Goal: Information Seeking & Learning: Find specific fact

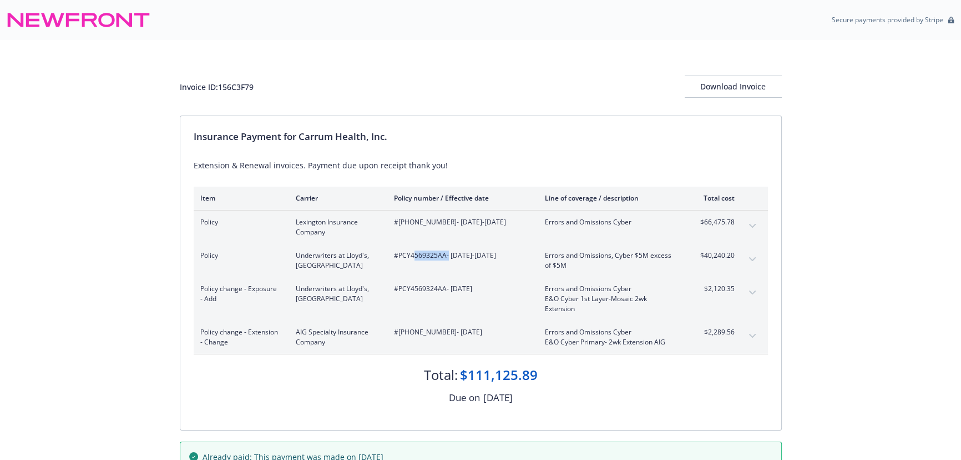
drag, startPoint x: 446, startPoint y: 254, endPoint x: 414, endPoint y: 255, distance: 32.8
click at [414, 255] on span "#PCY4569325AA - 08/30/2025-08/30/2026" at bounding box center [460, 255] width 133 height 10
drag, startPoint x: 445, startPoint y: 287, endPoint x: 399, endPoint y: 289, distance: 45.5
click at [399, 289] on span "#PCY4569324AA - 08/15/2024" at bounding box center [460, 289] width 133 height 10
copy span "PCY4569324AA"
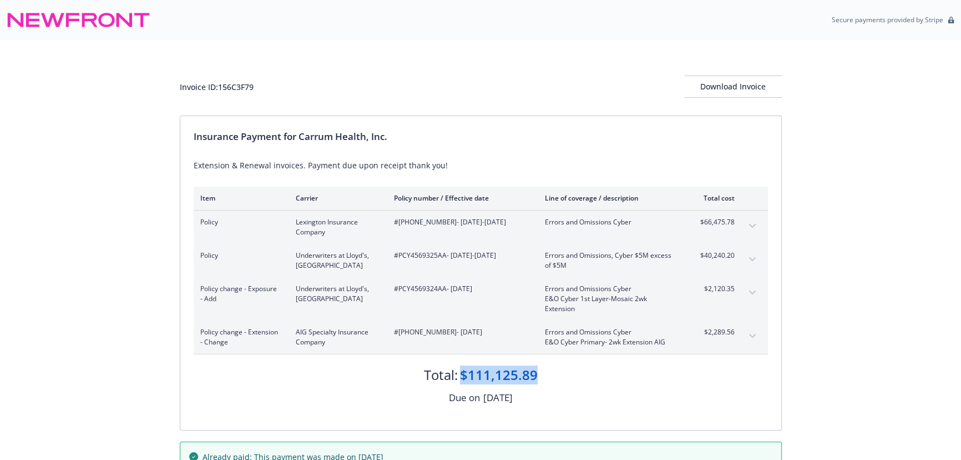
drag, startPoint x: 550, startPoint y: 371, endPoint x: 463, endPoint y: 377, distance: 86.8
click at [463, 377] on div "Total: $111,125.89" at bounding box center [481, 369] width 574 height 30
copy div "$111,125.89"
click at [755, 290] on button "expand content" at bounding box center [753, 293] width 18 height 18
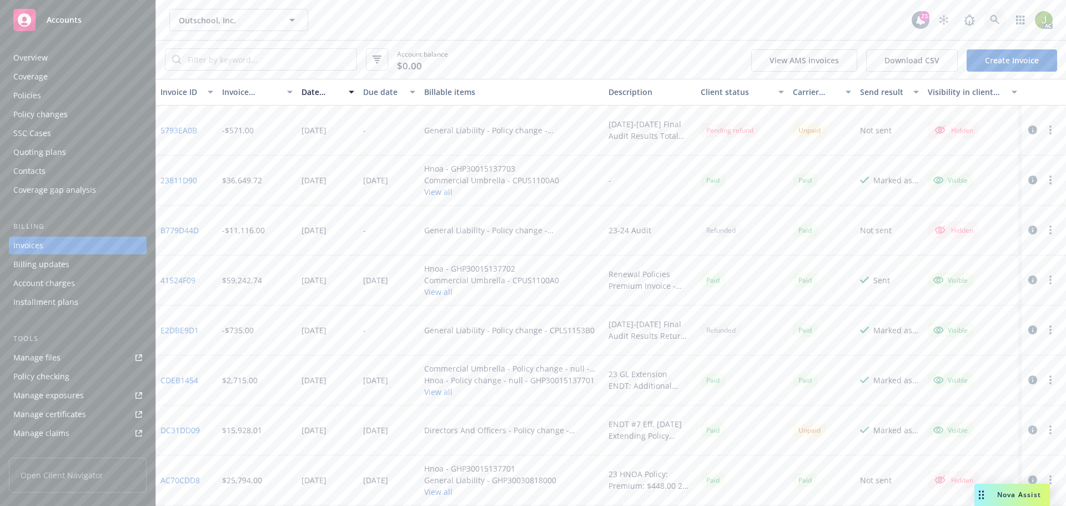
click at [988, 21] on link at bounding box center [995, 20] width 22 height 22
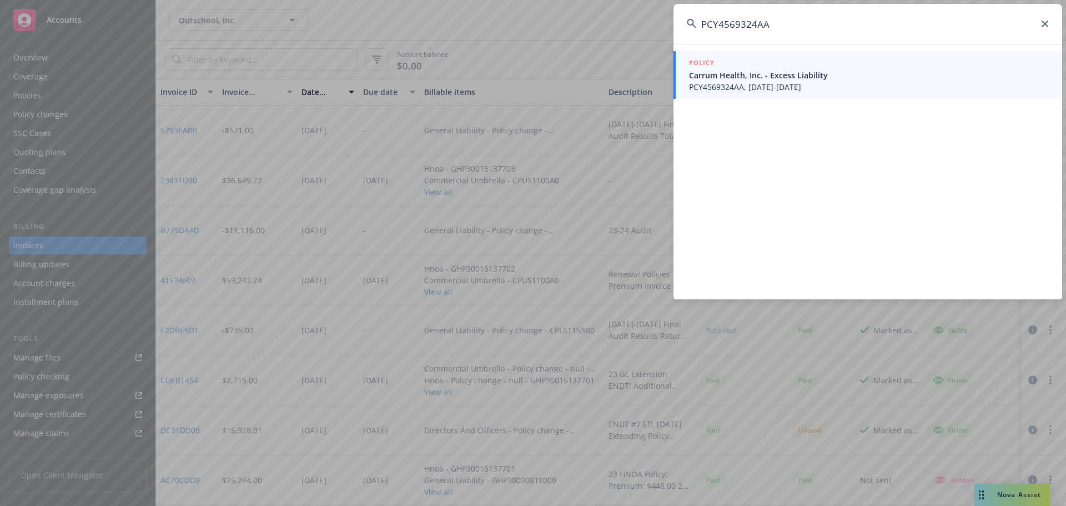
type input "PCY4569324AA"
click at [730, 92] on span "PCY4569324AA, 08/15/2024-08/30/2025" at bounding box center [869, 87] width 360 height 12
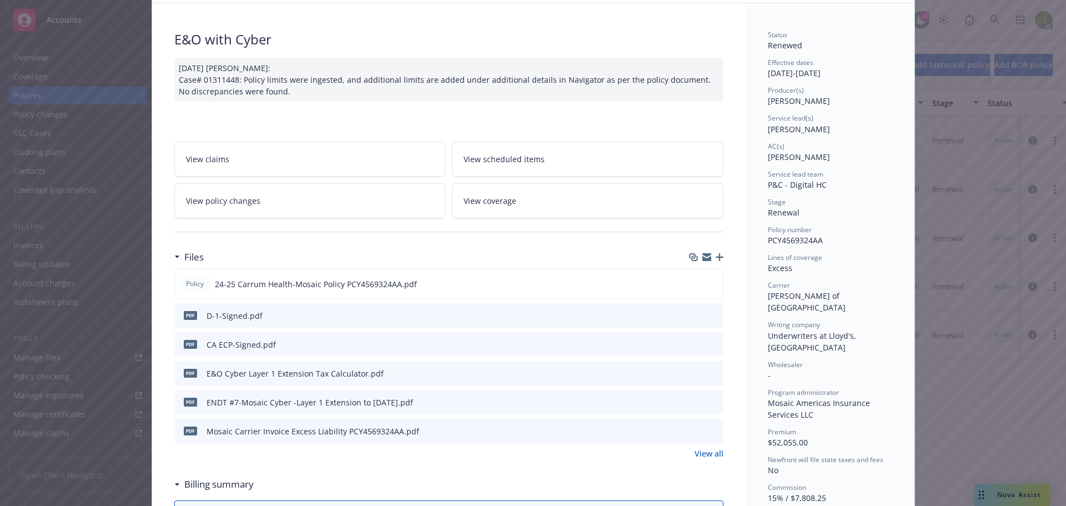
scroll to position [167, 0]
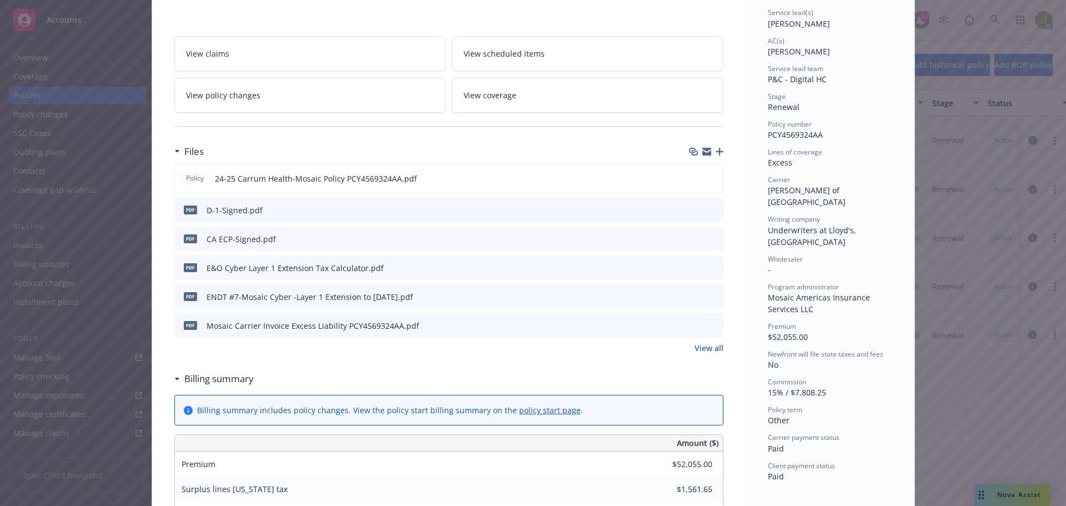
click at [702, 346] on link "View all" at bounding box center [708, 348] width 29 height 12
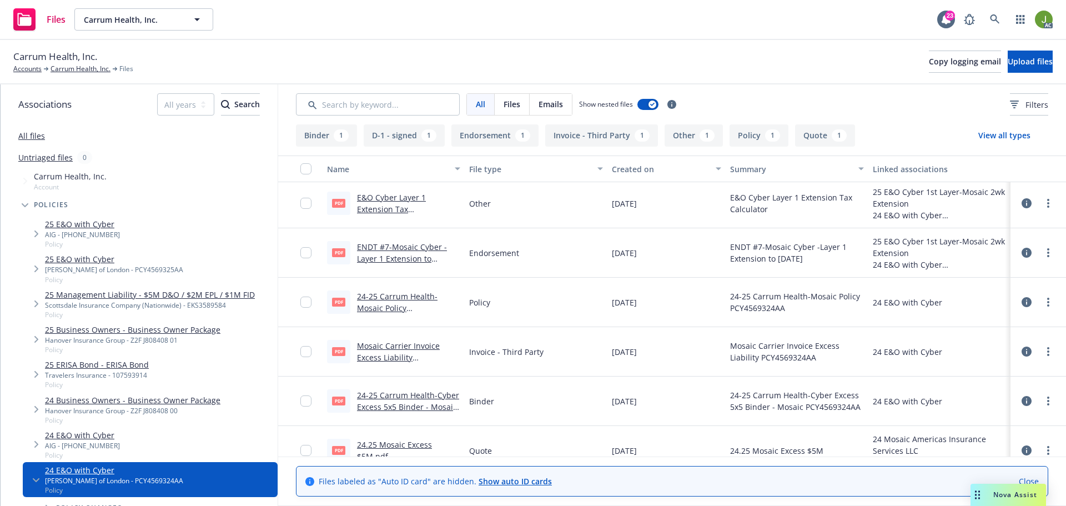
scroll to position [111, 0]
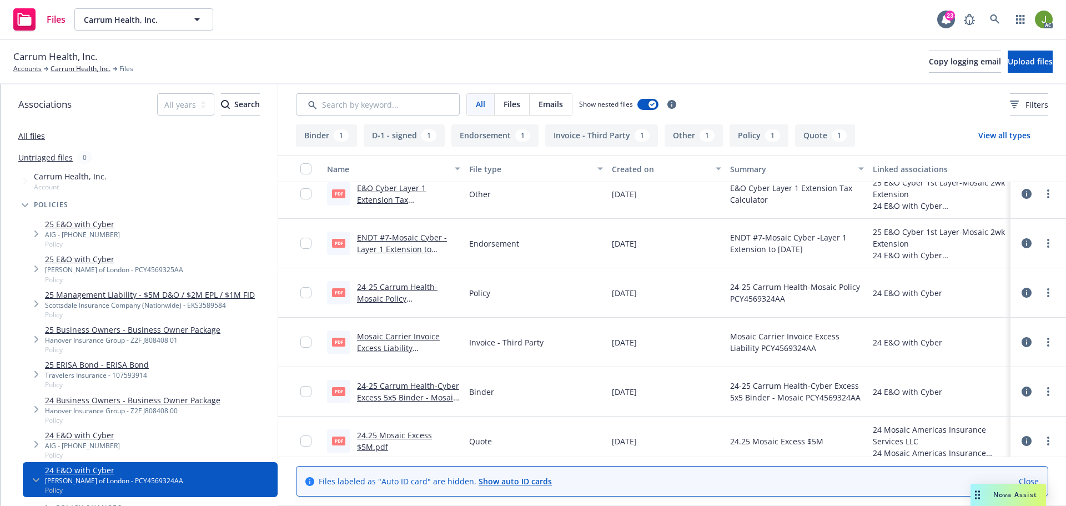
click at [384, 348] on link "Mosaic Carrier Invoice Excess Liability PCY4569324AA.pdf" at bounding box center [398, 348] width 83 height 34
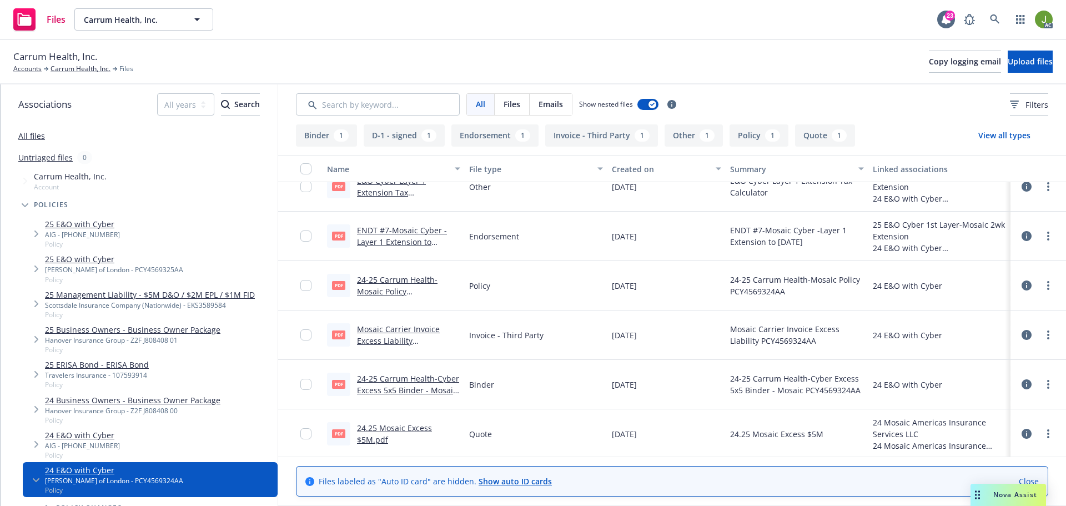
scroll to position [120, 0]
click at [420, 385] on link "24-25 Carrum Health-Cyber Excess 5x5 Binder - Mosaic PCY4569324AA.pdf" at bounding box center [408, 388] width 102 height 34
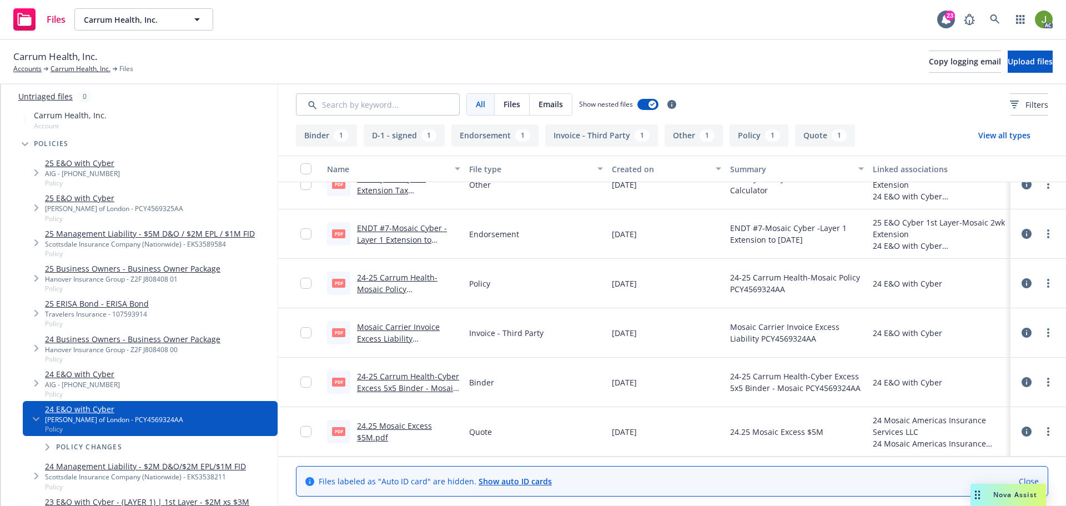
scroll to position [167, 0]
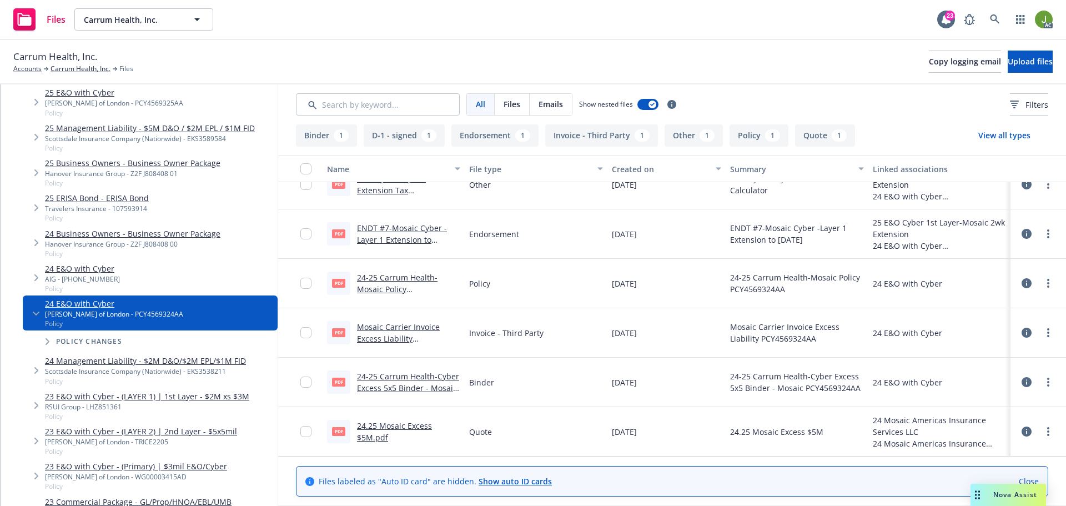
click at [75, 341] on span "Policy changes" at bounding box center [89, 341] width 66 height 7
click at [49, 341] on icon "Tree Example" at bounding box center [48, 341] width 4 height 7
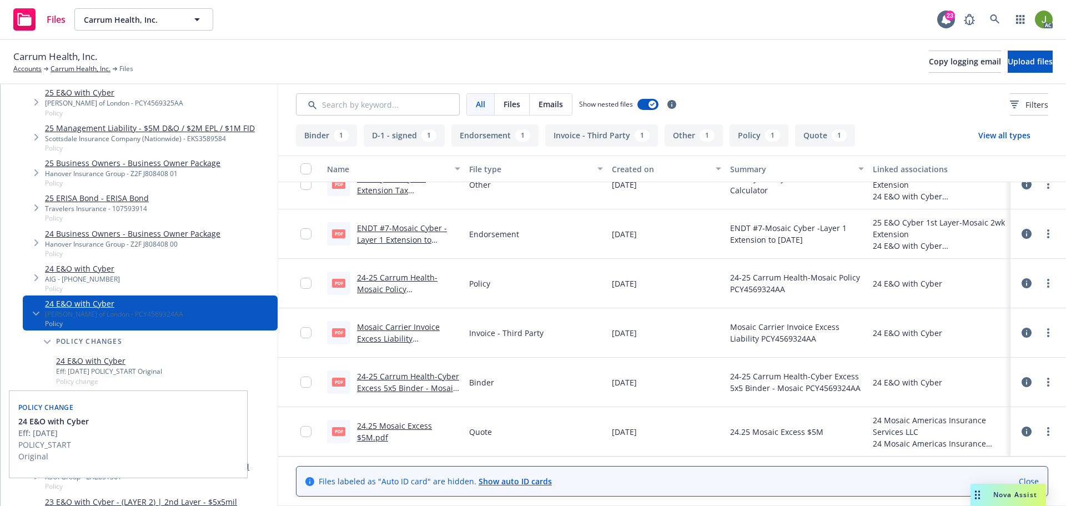
click at [94, 365] on link "24 E&O with Cyber" at bounding box center [109, 361] width 106 height 12
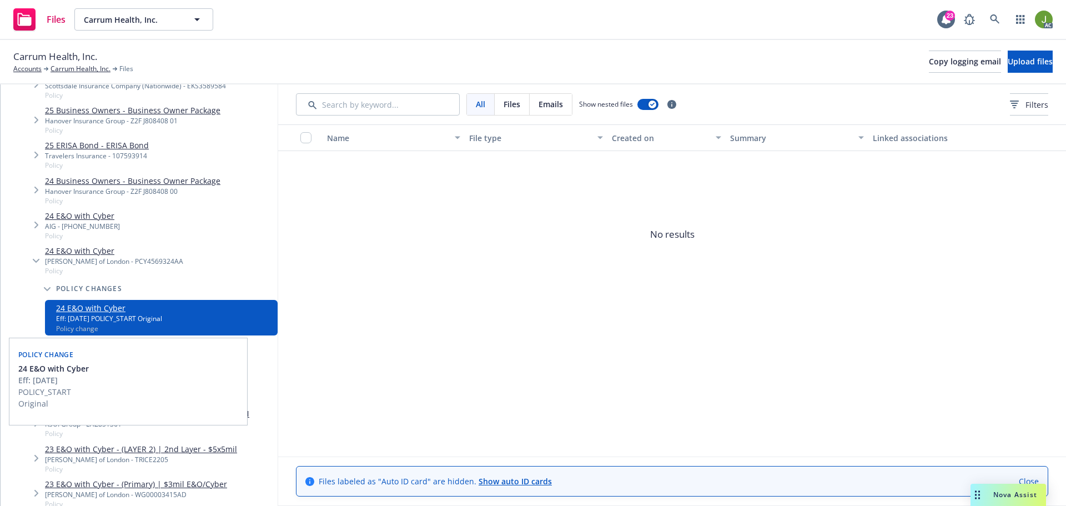
scroll to position [222, 0]
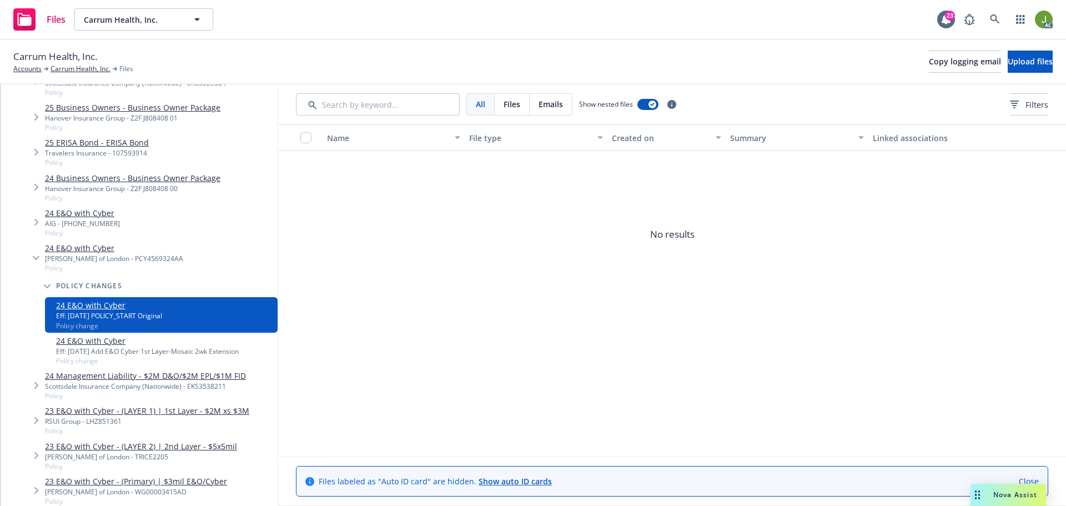
click at [104, 342] on link "24 E&O with Cyber" at bounding box center [147, 341] width 183 height 12
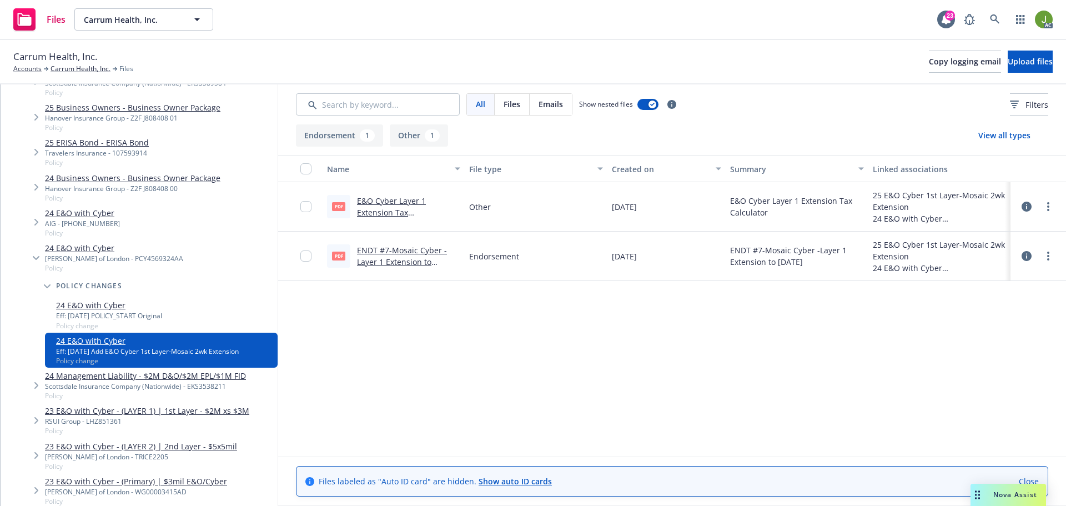
click at [435, 260] on link "ENDT #7-Mosaic Cyber -Layer 1 Extension to 8-30-25.pdf" at bounding box center [402, 262] width 90 height 34
click at [403, 209] on link "E&O Cyber Layer 1 Extension Tax Calculator.pdf" at bounding box center [391, 212] width 69 height 34
click at [91, 248] on link "24 E&O with Cyber" at bounding box center [114, 248] width 138 height 12
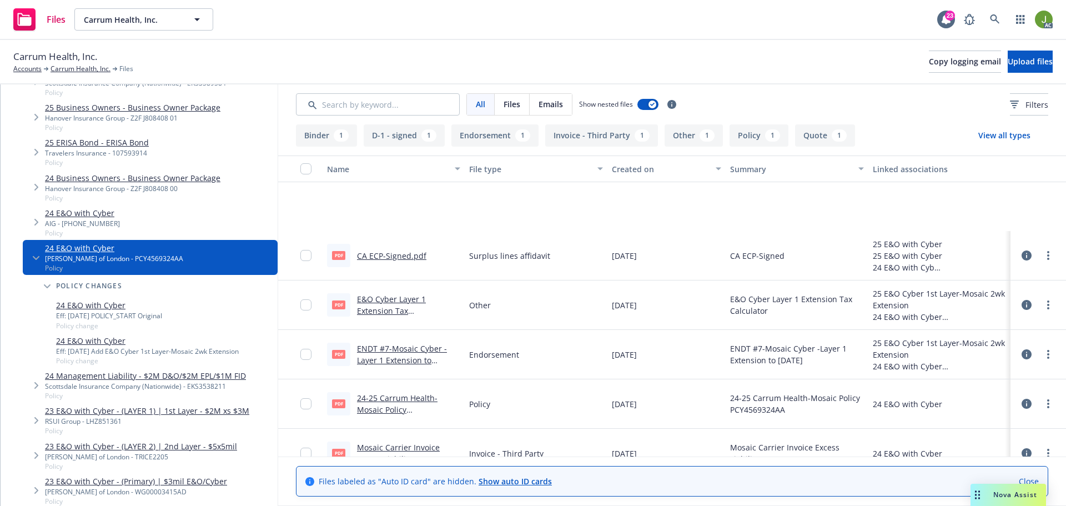
scroll to position [117, 0]
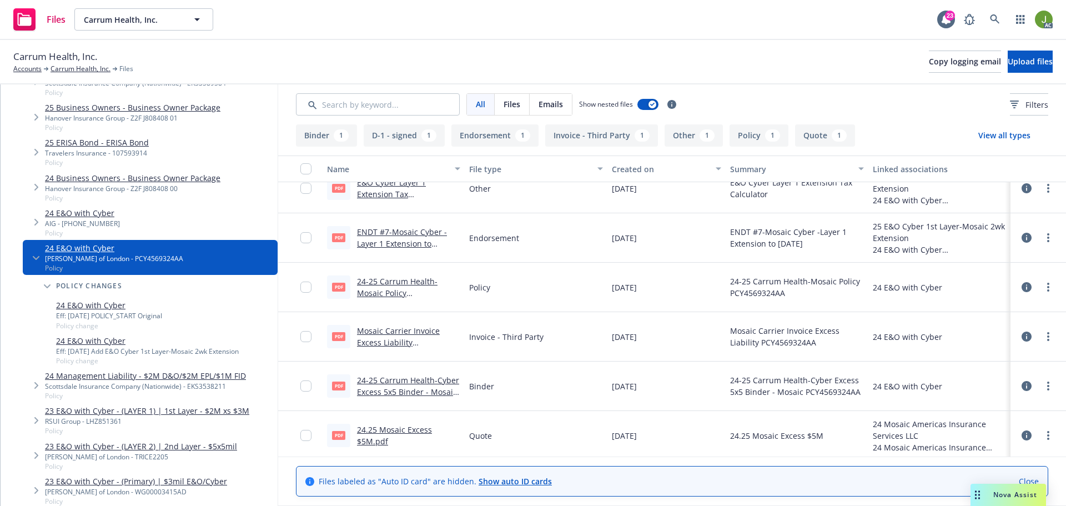
click at [388, 241] on link "ENDT #7-Mosaic Cyber -Layer 1 Extension to 8-30-25.pdf" at bounding box center [402, 243] width 90 height 34
click at [1001, 24] on link at bounding box center [995, 19] width 22 height 22
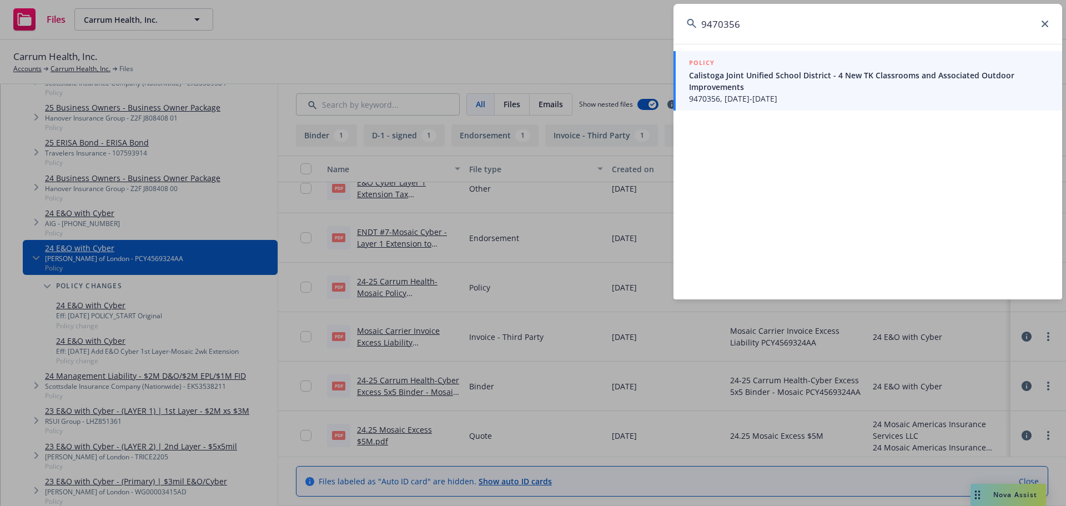
type input "9470356"
click at [920, 103] on span "9470356, 08/08/2025-05/07/2026" at bounding box center [869, 99] width 360 height 12
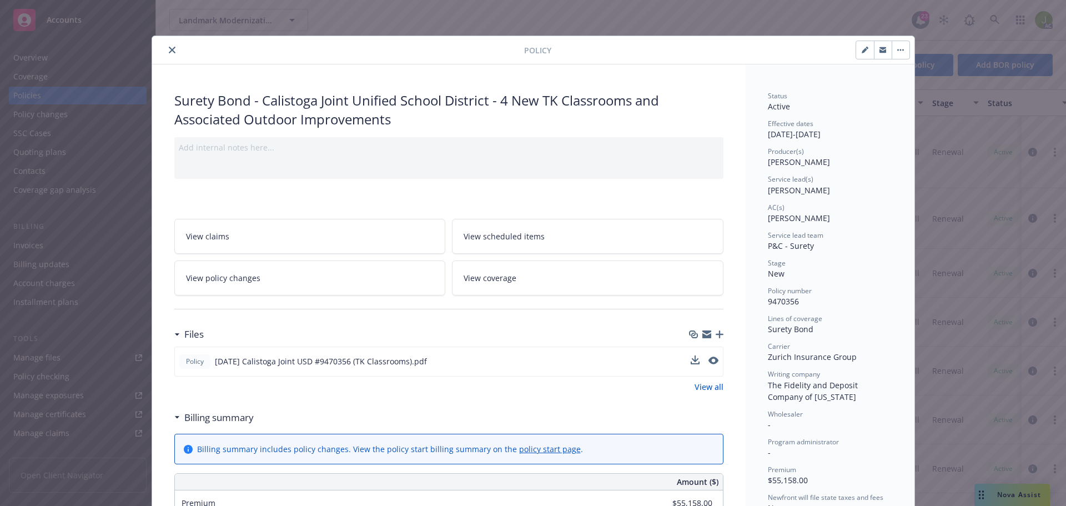
click at [714, 362] on div "Policy 2025 08 08 Calistoga Joint USD #9470356 (TK Classrooms).pdf" at bounding box center [448, 361] width 549 height 30
click at [713, 362] on button "preview file" at bounding box center [712, 360] width 12 height 10
click at [165, 48] on button "close" at bounding box center [171, 49] width 13 height 13
click at [1001, 23] on link at bounding box center [995, 20] width 22 height 22
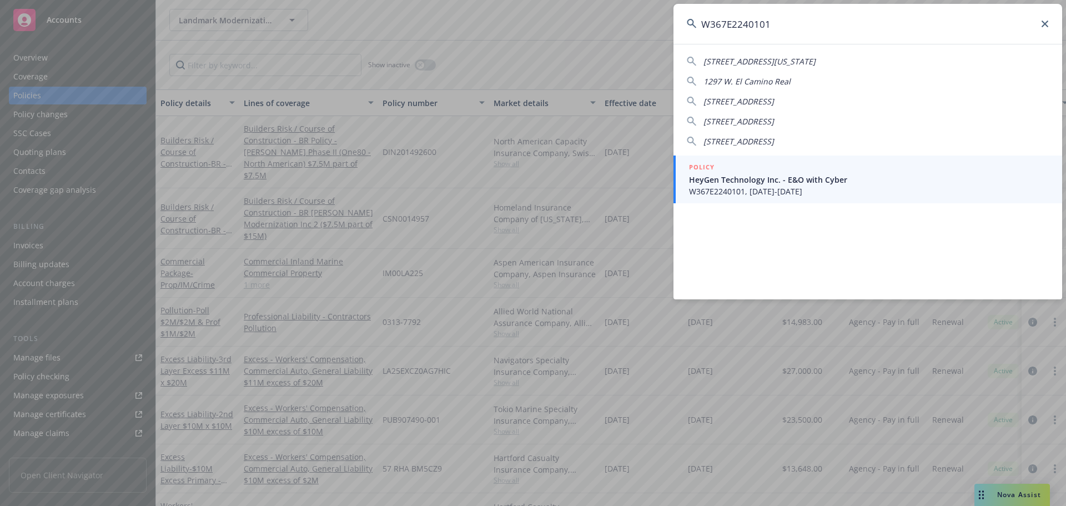
type input "W367E2240101"
click at [702, 171] on h5 "POLICY" at bounding box center [702, 167] width 26 height 11
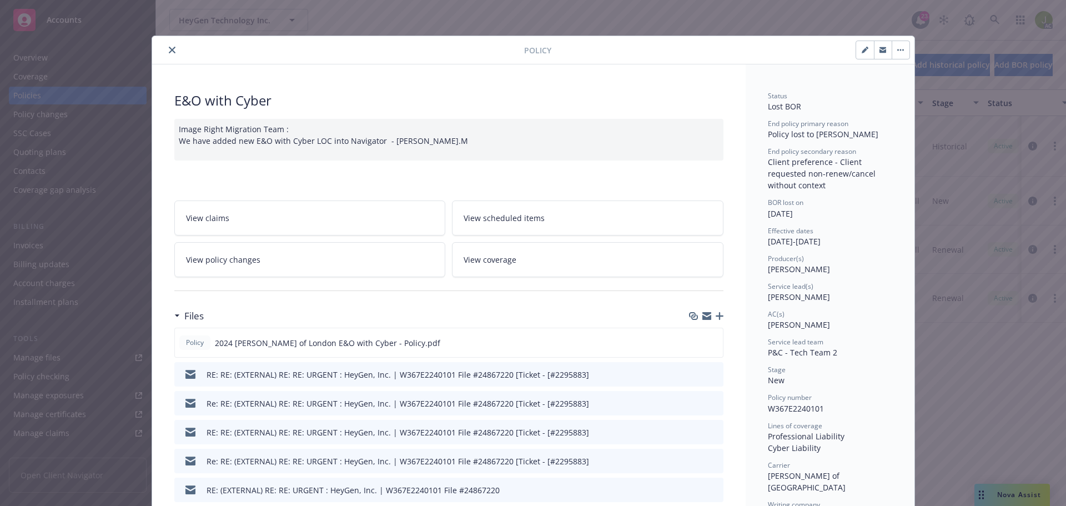
click at [174, 46] on div at bounding box center [340, 49] width 367 height 13
click at [173, 46] on button "close" at bounding box center [171, 49] width 13 height 13
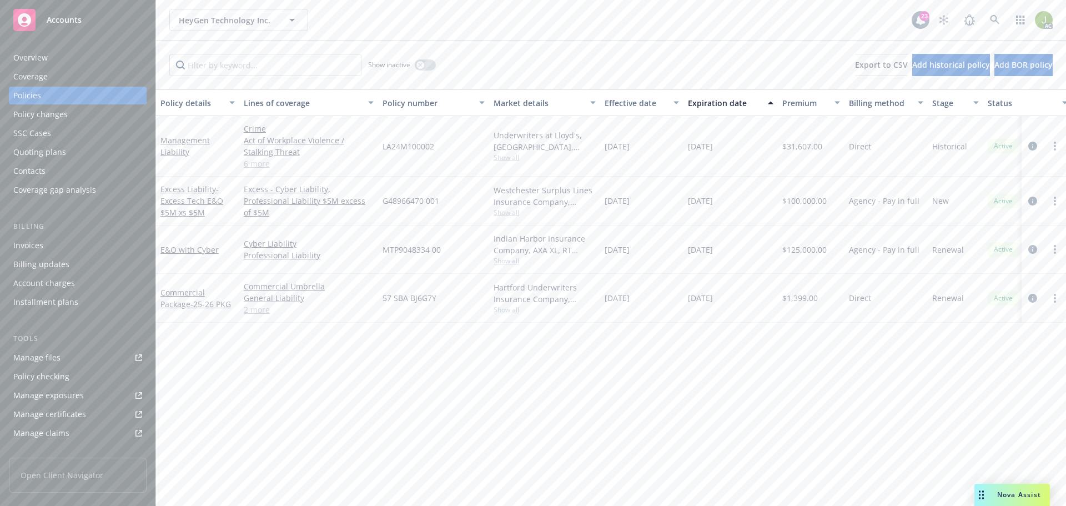
click at [104, 240] on div "Invoices" at bounding box center [77, 245] width 129 height 18
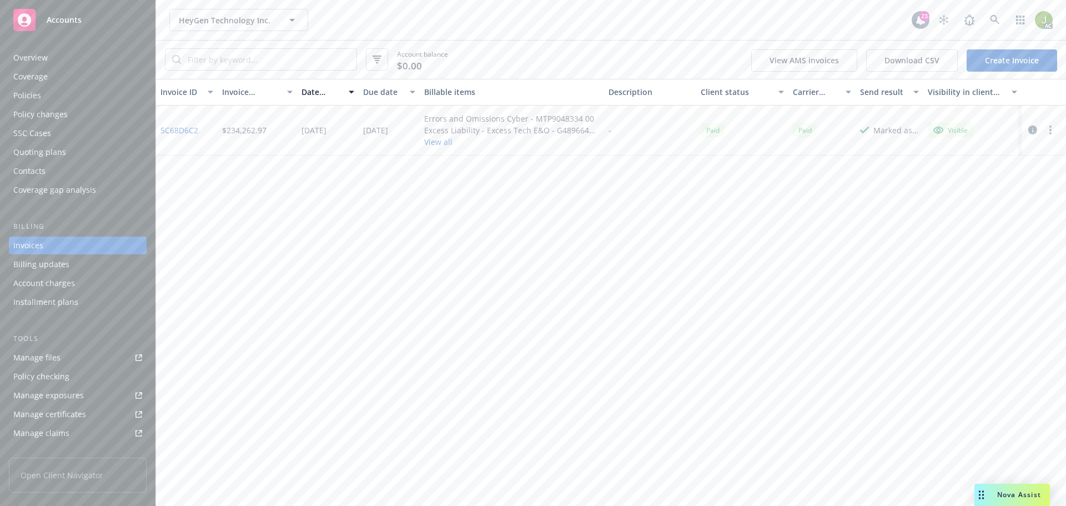
click at [431, 142] on button "View all" at bounding box center [511, 142] width 175 height 12
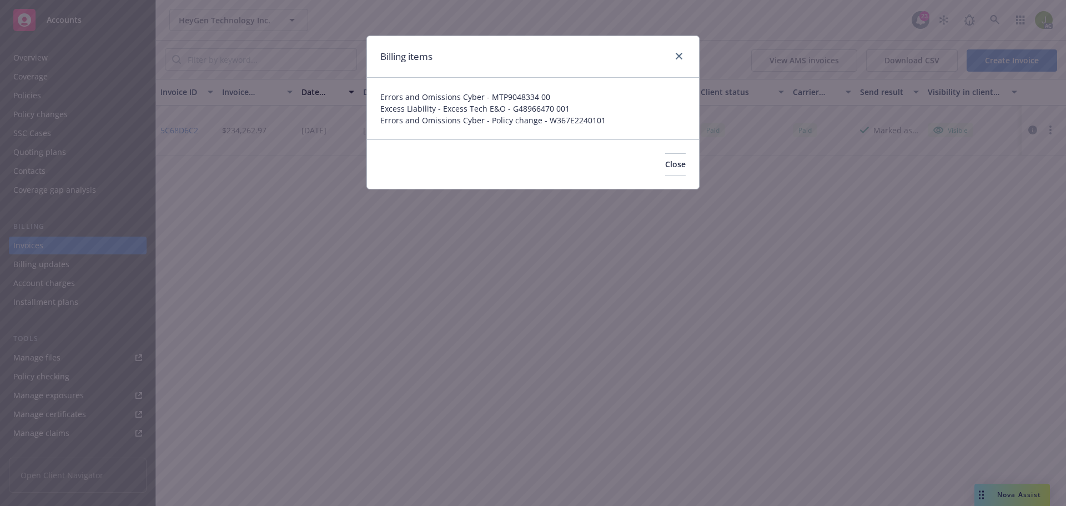
click at [220, 134] on div "Billing items Errors and Omissions Cyber - MTP9048334 00 Excess Liability - Exc…" at bounding box center [533, 253] width 1066 height 506
click at [189, 133] on div "Billing items Errors and Omissions Cyber - MTP9048334 00 Excess Liability - Exc…" at bounding box center [533, 253] width 1066 height 506
click at [683, 58] on link "close" at bounding box center [678, 55] width 13 height 13
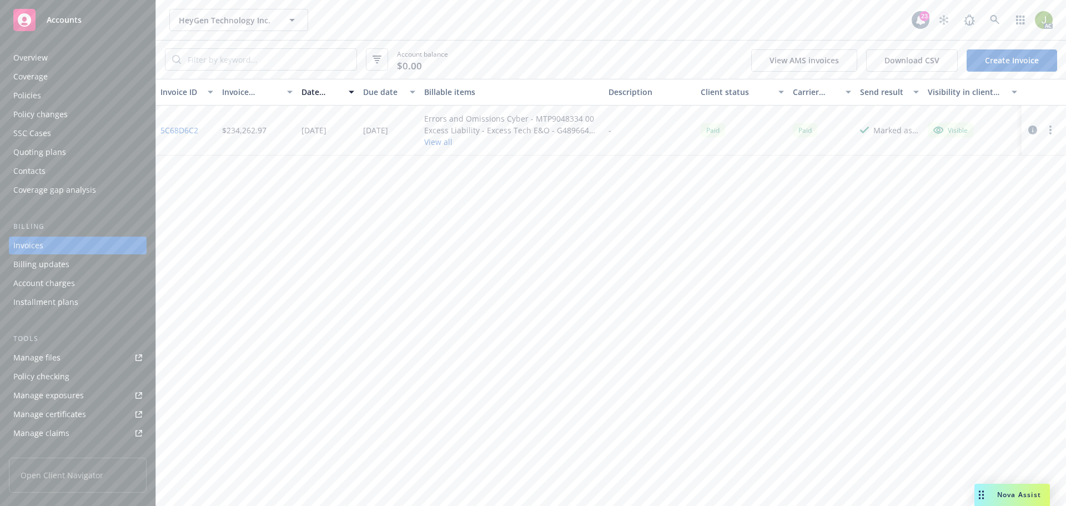
click at [184, 128] on link "5C68D6C2" at bounding box center [179, 130] width 38 height 12
click at [1000, 21] on link at bounding box center [995, 20] width 22 height 22
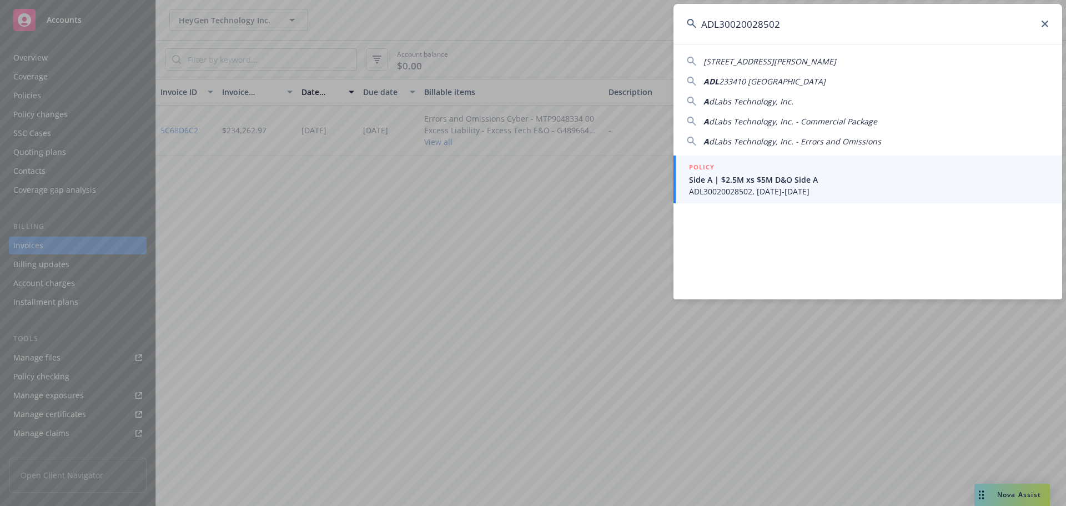
type input "ADL30020028502"
click at [729, 183] on span "Side A | $2.5M xs $5M D&O Side A" at bounding box center [869, 180] width 360 height 12
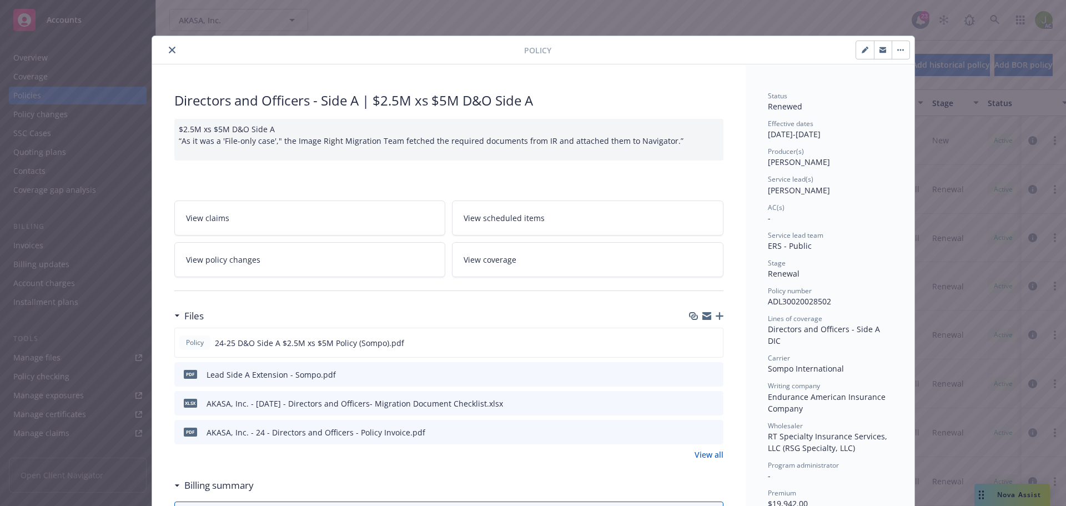
click at [174, 49] on div at bounding box center [340, 49] width 367 height 13
click at [172, 48] on button "close" at bounding box center [171, 49] width 13 height 13
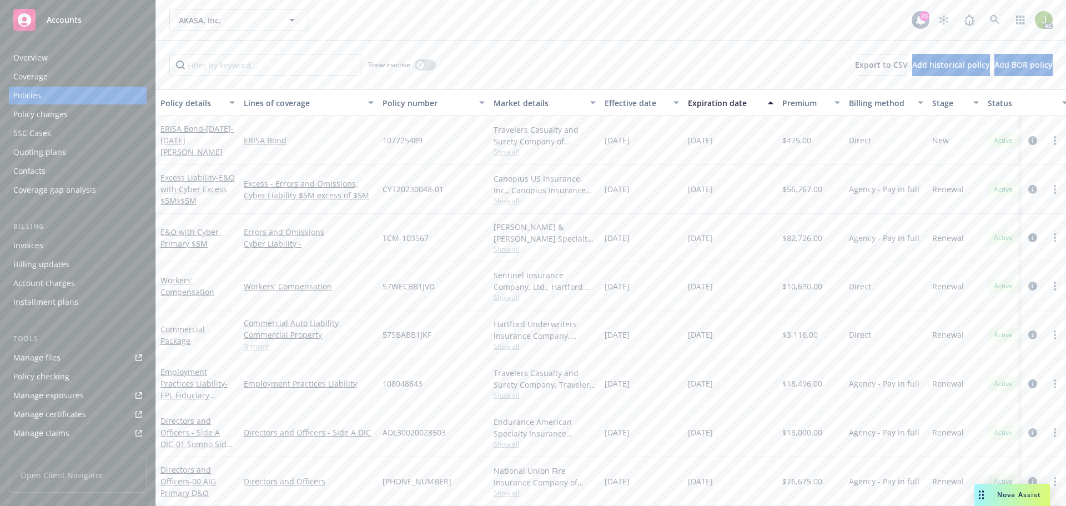
click at [104, 248] on div "Invoices" at bounding box center [77, 245] width 129 height 18
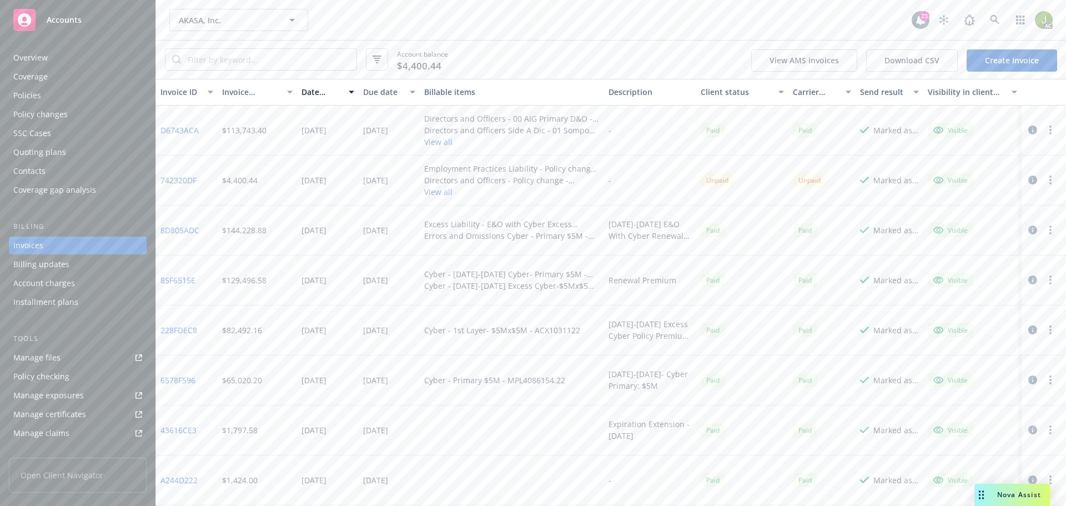
click at [430, 192] on button "View all" at bounding box center [511, 192] width 175 height 12
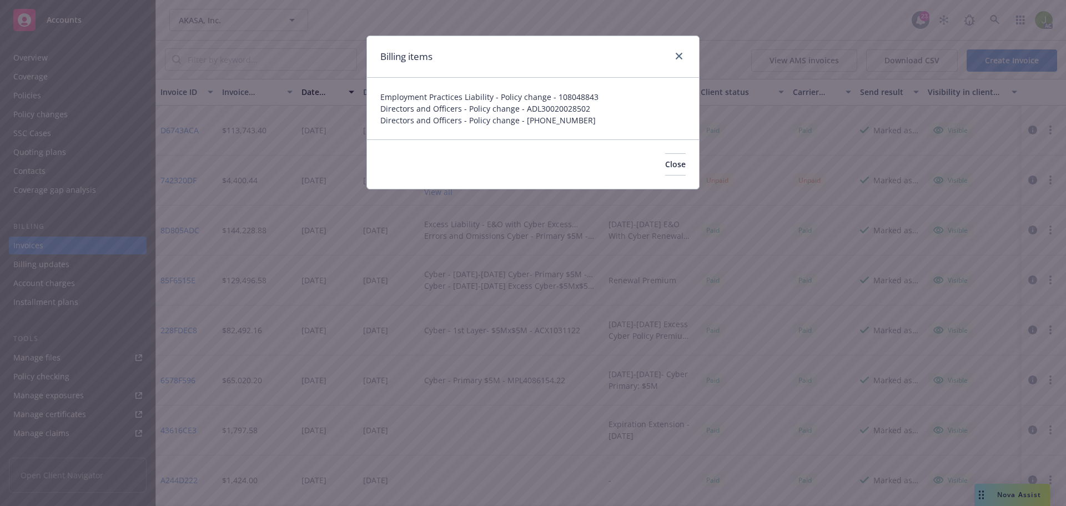
drag, startPoint x: 345, startPoint y: 221, endPoint x: 563, endPoint y: 182, distance: 222.2
click at [345, 221] on div "Billing items Employment Practices Liability - Policy change - 108048843 Direct…" at bounding box center [533, 253] width 1066 height 506
click at [665, 170] on button "Close" at bounding box center [675, 164] width 21 height 22
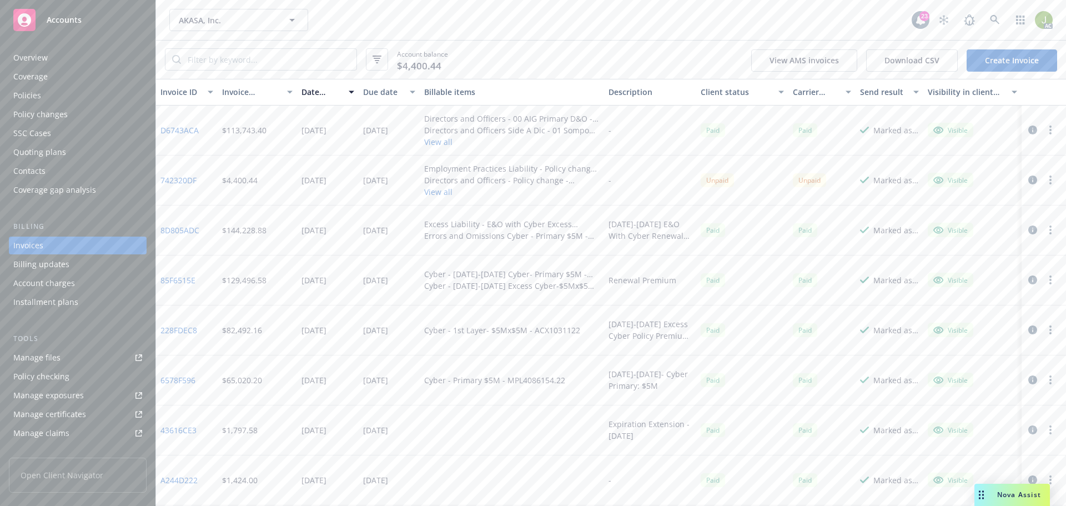
click at [185, 182] on link "742320DF" at bounding box center [178, 180] width 36 height 12
click at [779, 92] on icon "button" at bounding box center [781, 91] width 6 height 3
click at [753, 93] on div "Client status" at bounding box center [735, 92] width 71 height 12
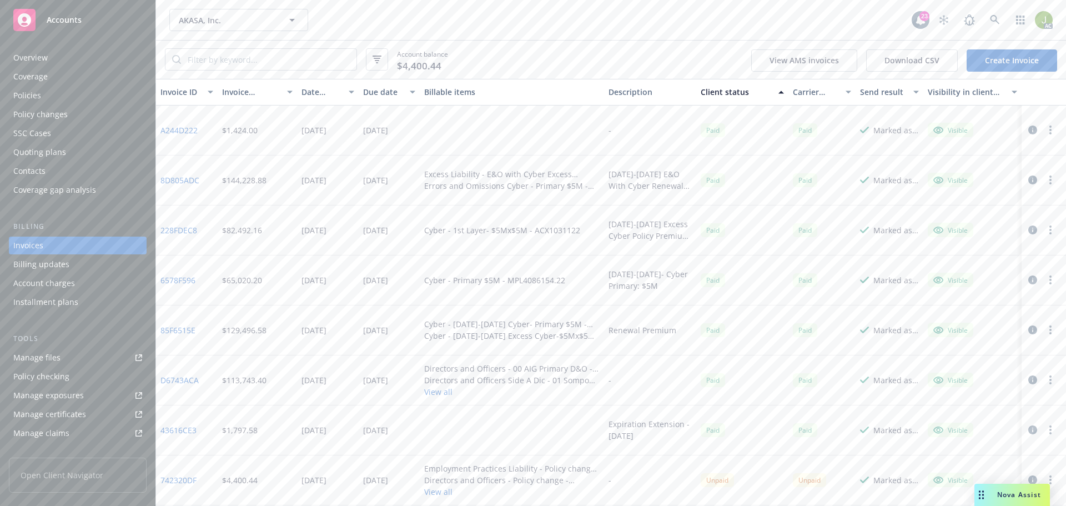
click at [753, 93] on div "Client status" at bounding box center [735, 92] width 71 height 12
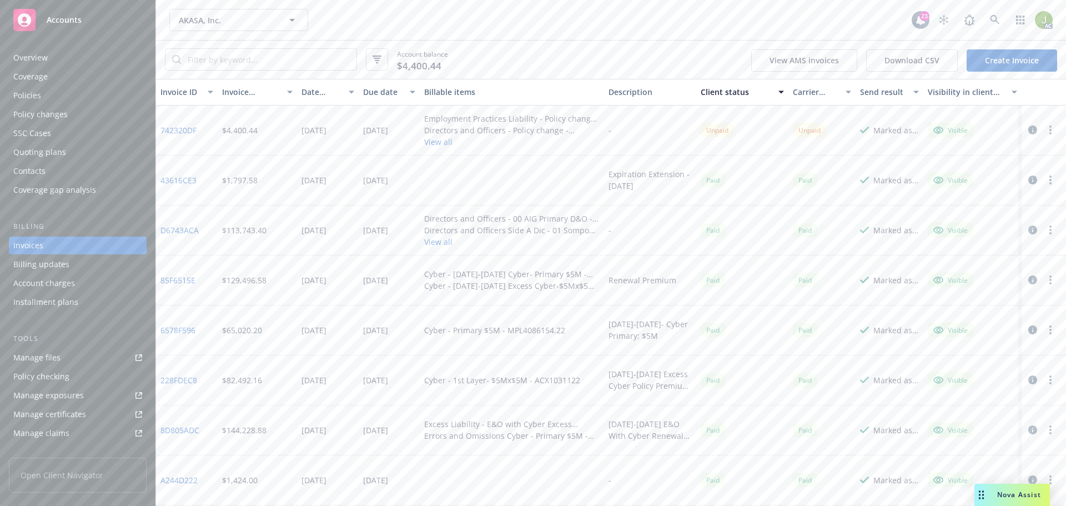
click at [89, 72] on div "Coverage" at bounding box center [77, 77] width 129 height 18
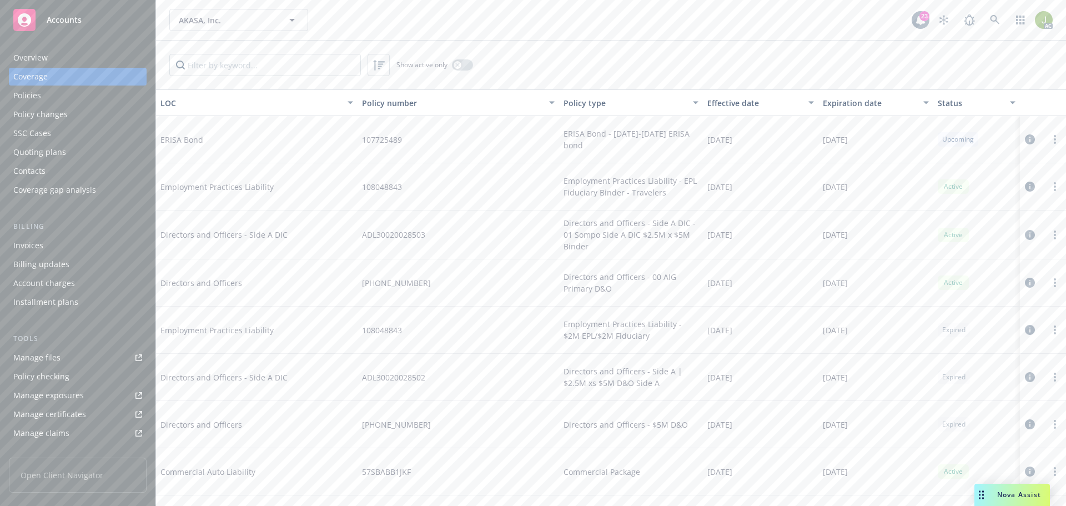
scroll to position [56, 0]
drag, startPoint x: 415, startPoint y: 325, endPoint x: 370, endPoint y: 323, distance: 45.0
click at [370, 323] on span "ADL30020028502" at bounding box center [393, 322] width 63 height 12
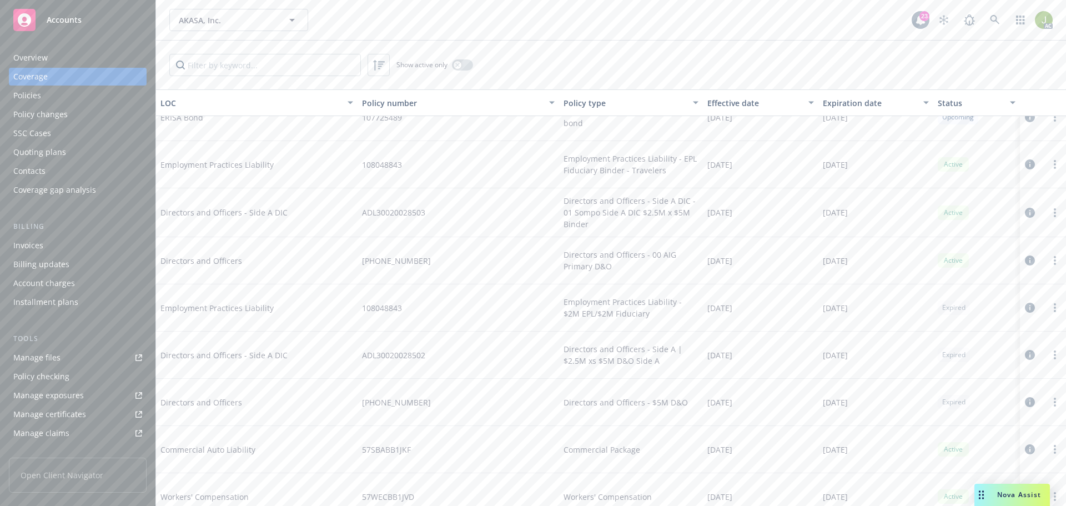
scroll to position [0, 0]
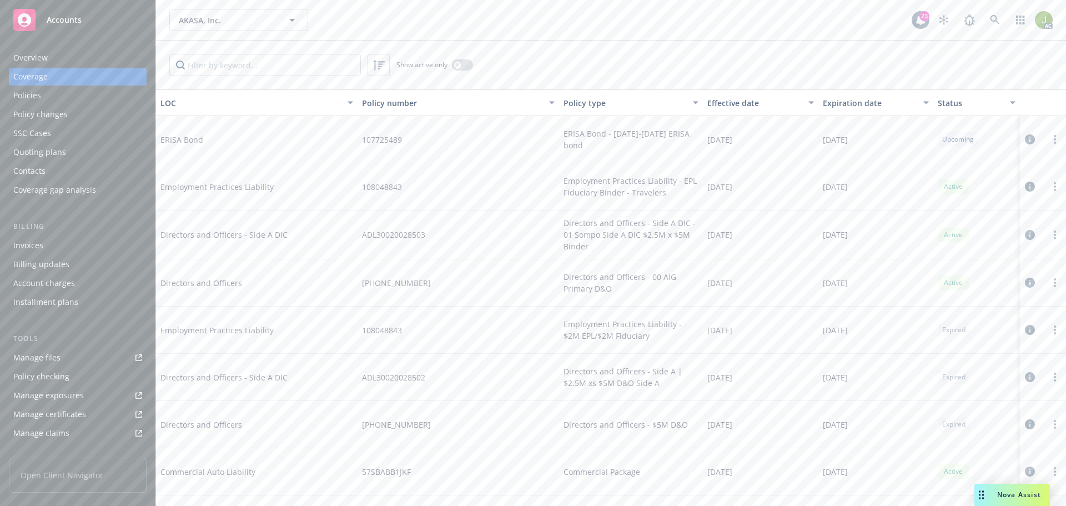
drag, startPoint x: 545, startPoint y: 241, endPoint x: 467, endPoint y: 236, distance: 77.8
click at [467, 236] on div "ADL30020028503" at bounding box center [457, 234] width 201 height 49
click at [47, 102] on div "Policies" at bounding box center [77, 96] width 129 height 18
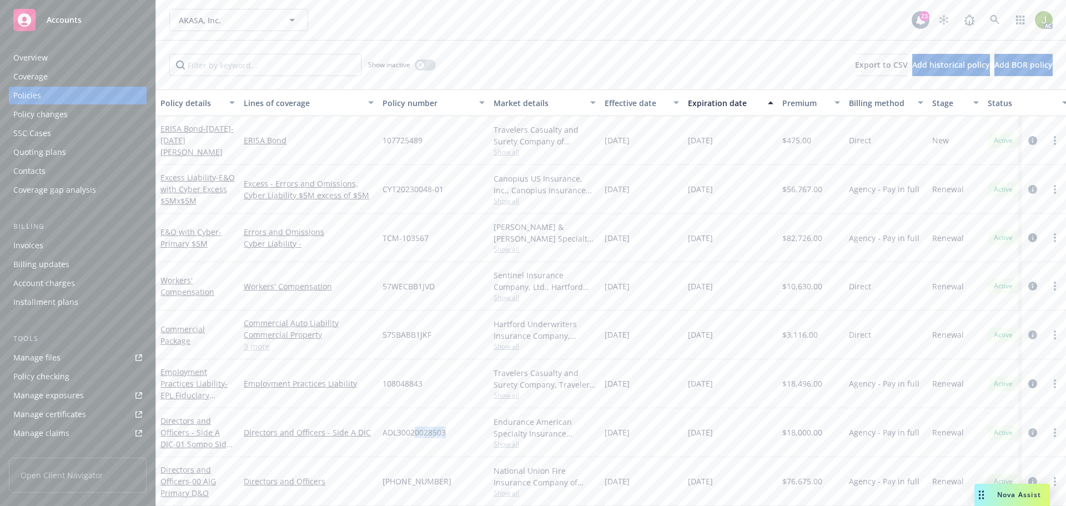
drag, startPoint x: 454, startPoint y: 430, endPoint x: 413, endPoint y: 427, distance: 41.2
click at [413, 427] on div "ADL30020028503" at bounding box center [433, 432] width 111 height 49
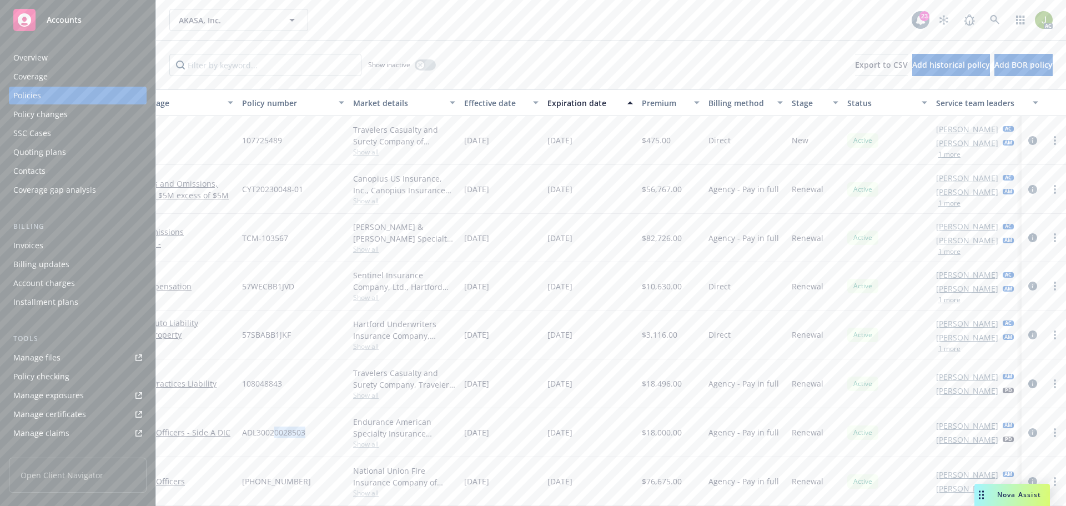
scroll to position [0, 160]
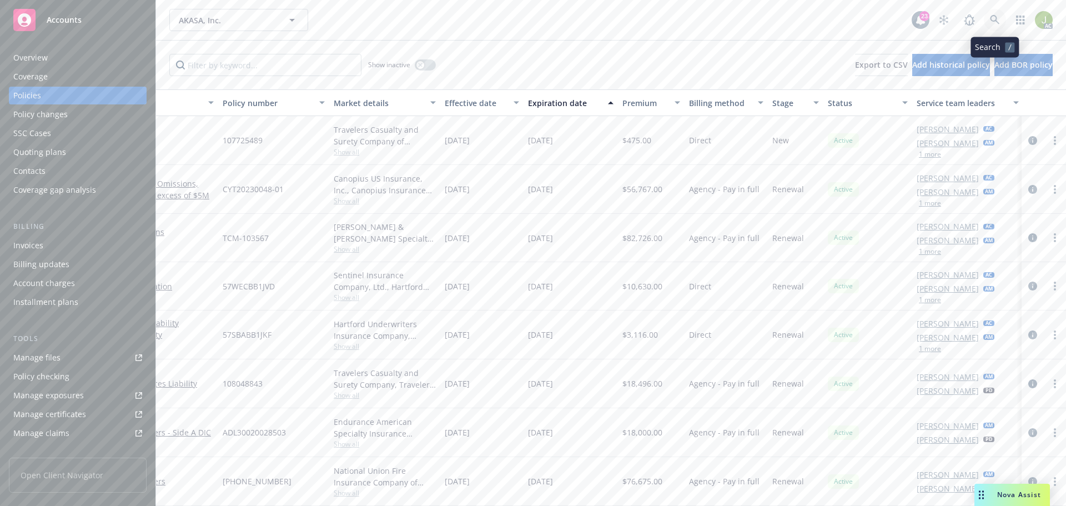
click at [995, 22] on icon at bounding box center [995, 20] width 10 height 10
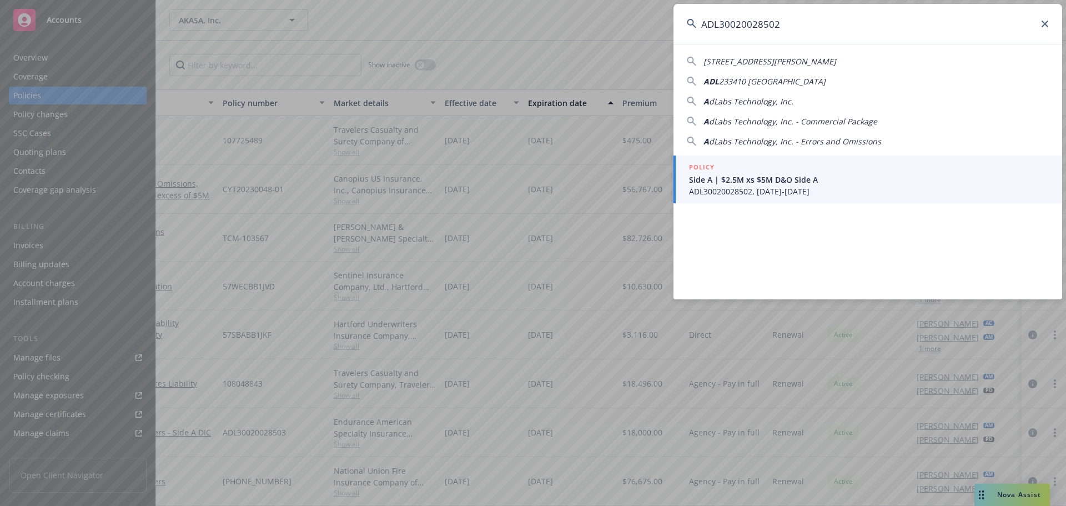
type input "ADL30020028502"
click at [775, 173] on div "POLICY" at bounding box center [869, 168] width 360 height 12
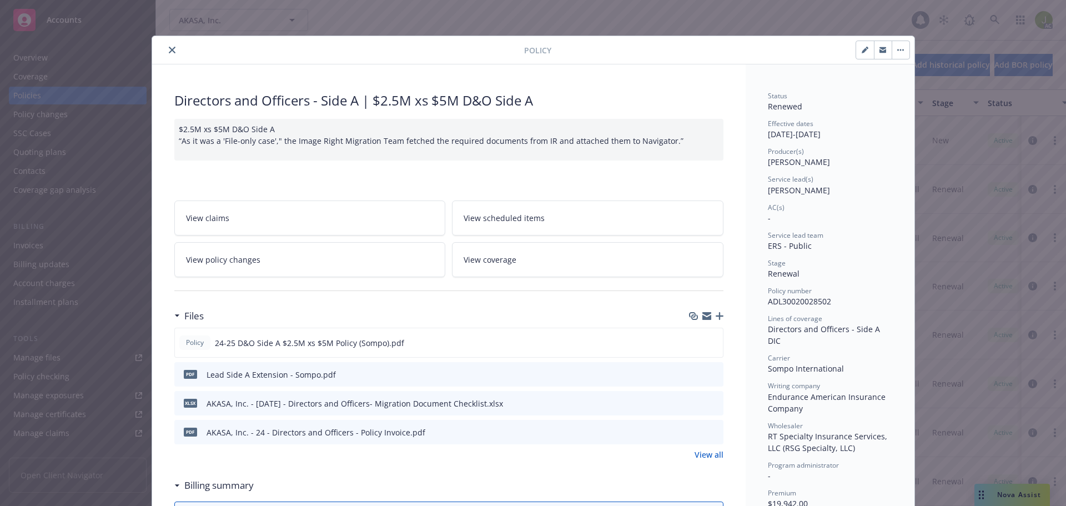
scroll to position [33, 0]
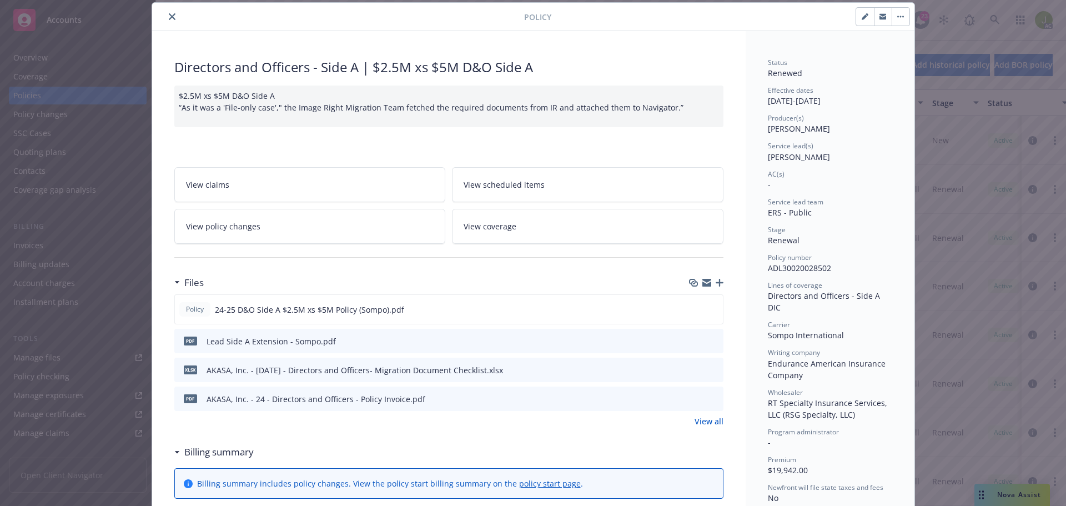
drag, startPoint x: 825, startPoint y: 160, endPoint x: 764, endPoint y: 160, distance: 61.1
click at [768, 160] on div "Service lead(s) Matthew Czesak" at bounding box center [830, 151] width 124 height 21
copy span "Matthew Czesak"
click at [169, 19] on icon "close" at bounding box center [172, 16] width 7 height 7
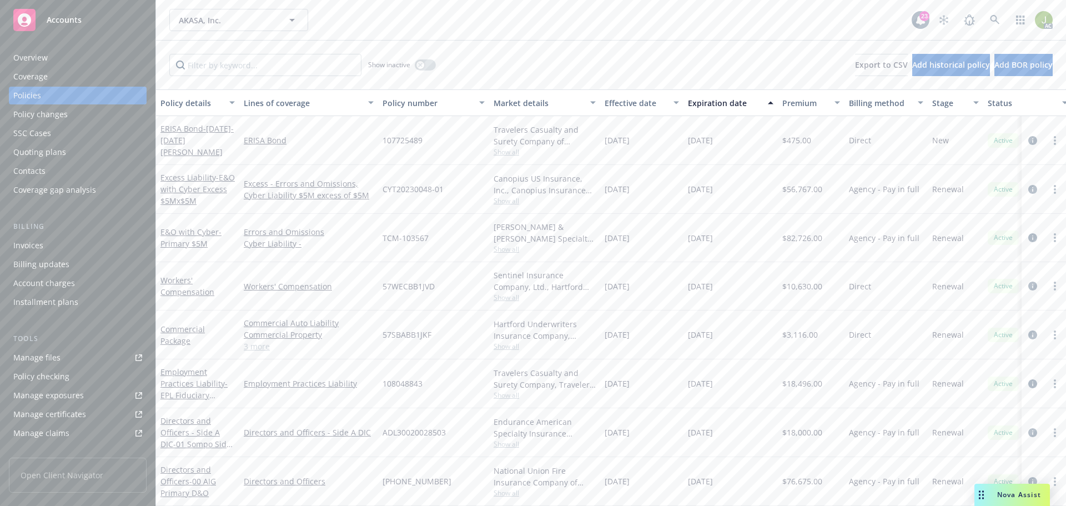
click at [73, 63] on div "Overview" at bounding box center [77, 58] width 129 height 18
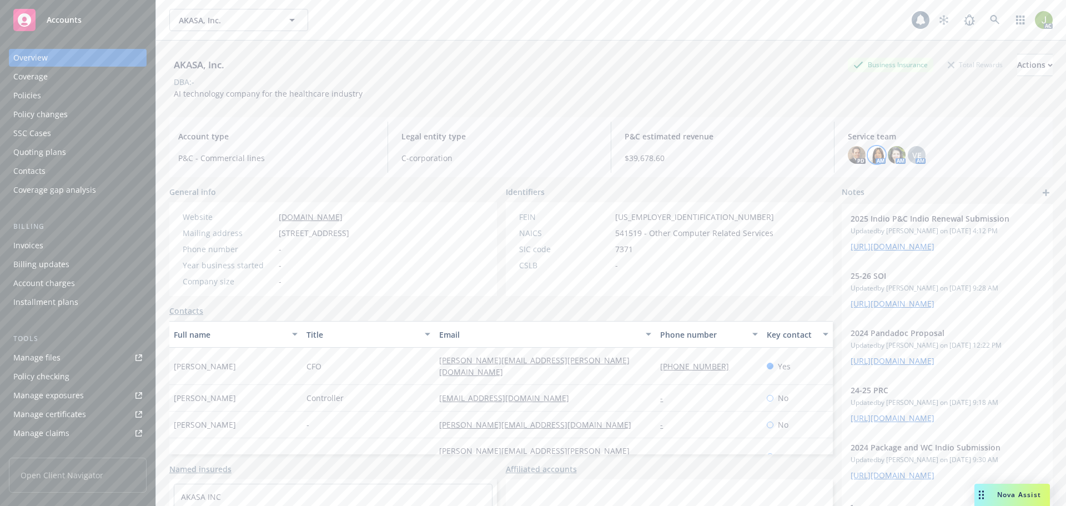
click at [868, 159] on img at bounding box center [877, 155] width 18 height 18
click at [893, 157] on img at bounding box center [897, 155] width 18 height 18
click at [912, 158] on span "VE" at bounding box center [916, 155] width 9 height 12
click at [888, 158] on img at bounding box center [897, 155] width 18 height 18
click at [868, 158] on img at bounding box center [877, 155] width 18 height 18
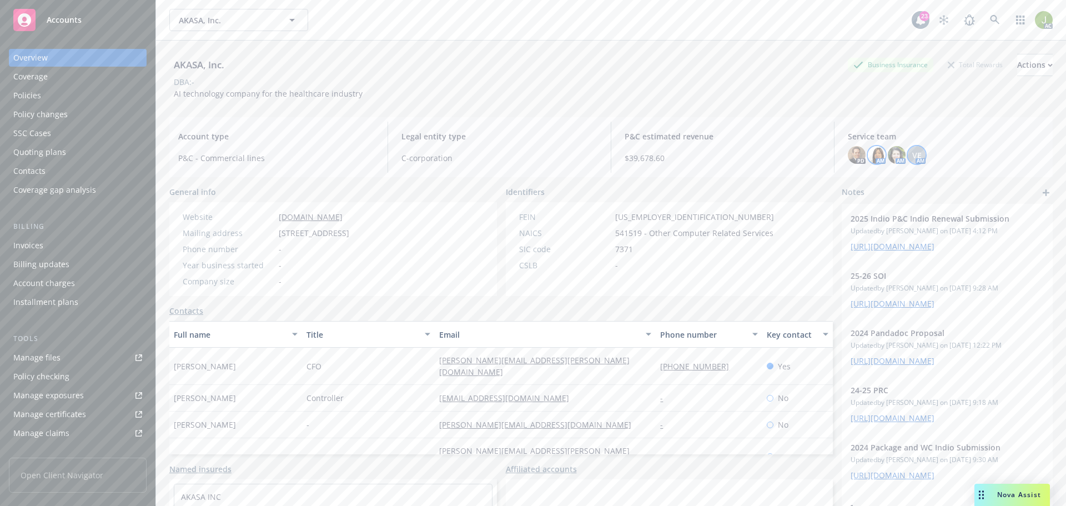
click at [914, 158] on span "VE" at bounding box center [916, 155] width 9 height 12
click at [990, 19] on icon at bounding box center [995, 20] width 10 height 10
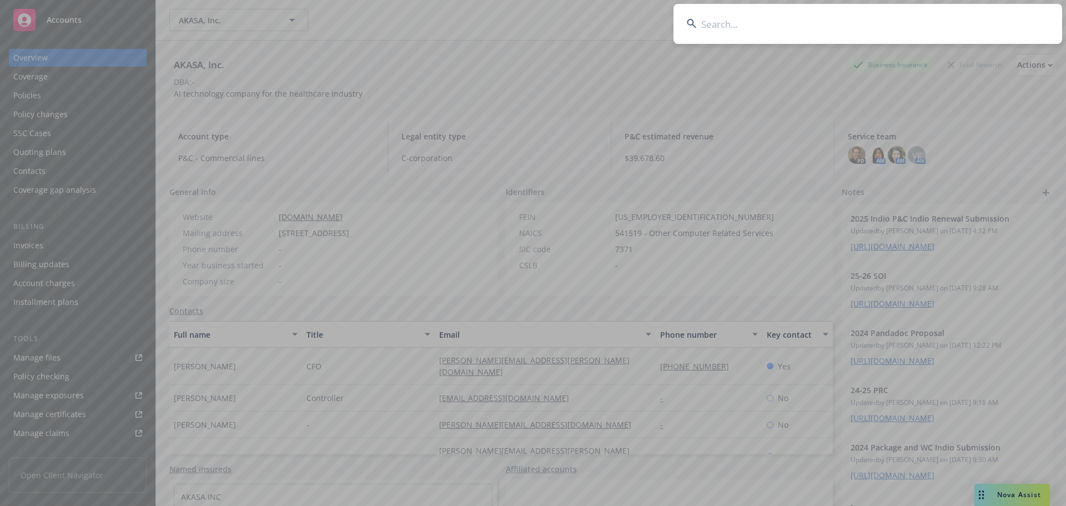
type input "Matthew Czesak"
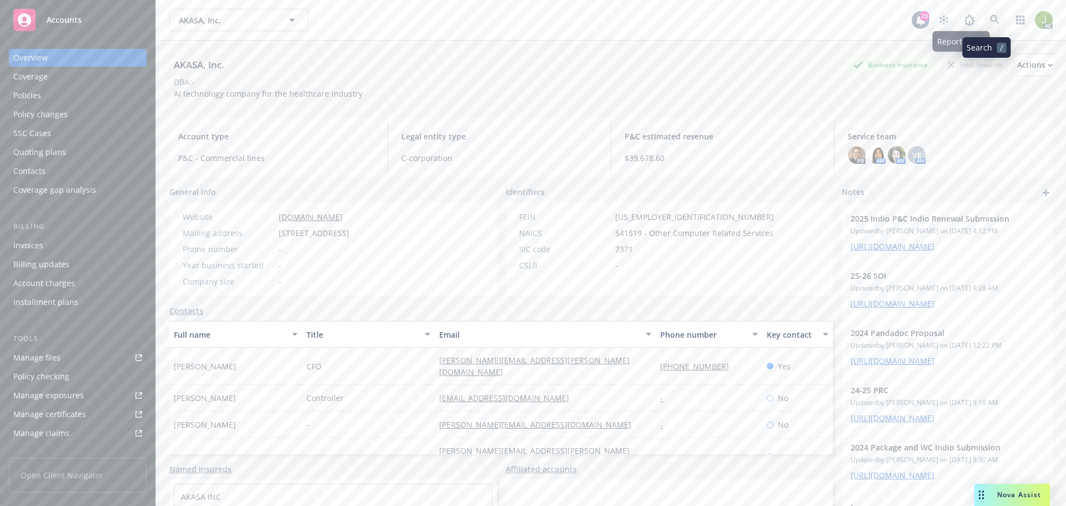
click at [994, 24] on link at bounding box center [995, 20] width 22 height 22
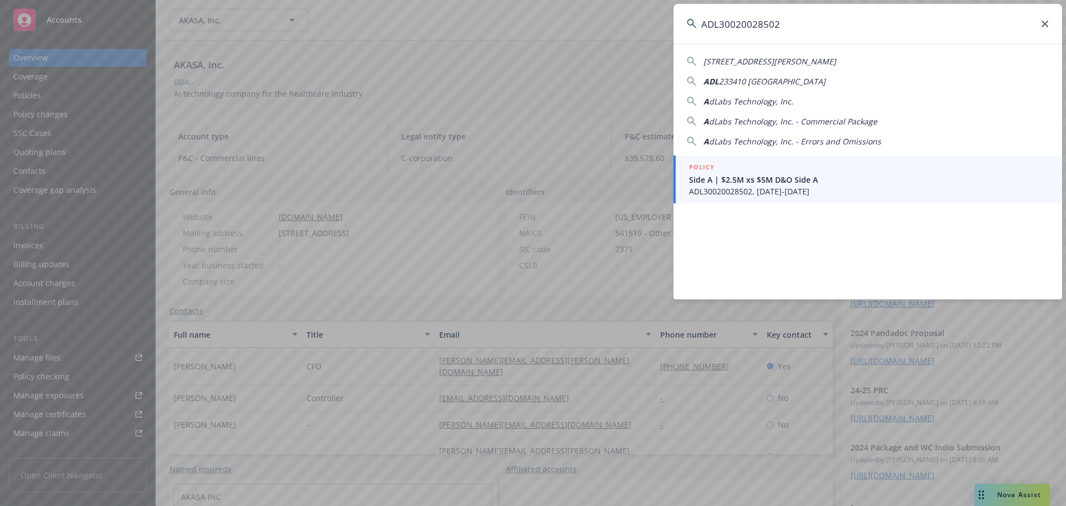
type input "ADL30020028502"
click at [779, 201] on link "POLICY Side A | $2.5M xs $5M D&O Side A ADL30020028502, 05/06/2024-05/06/2025" at bounding box center [867, 179] width 389 height 48
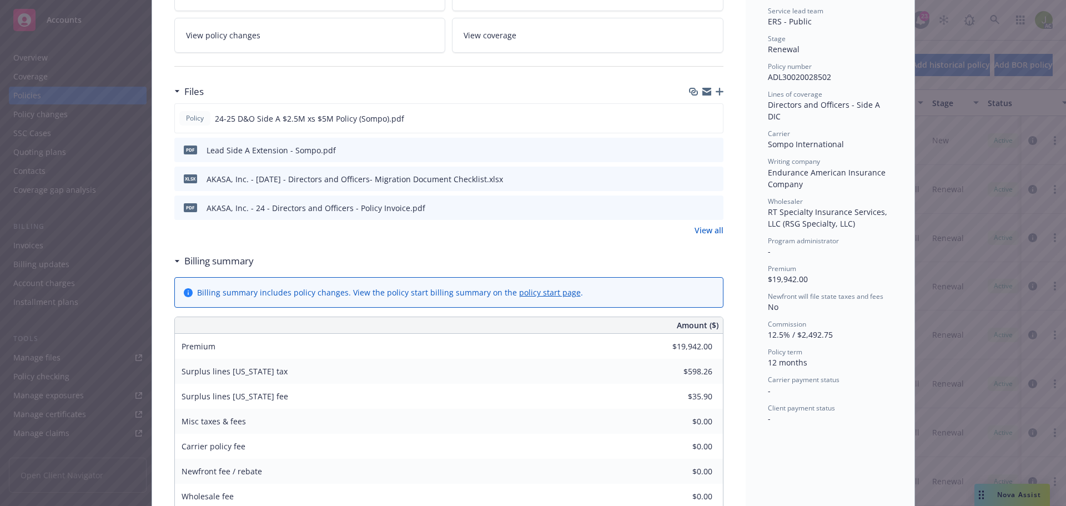
scroll to position [203, 0]
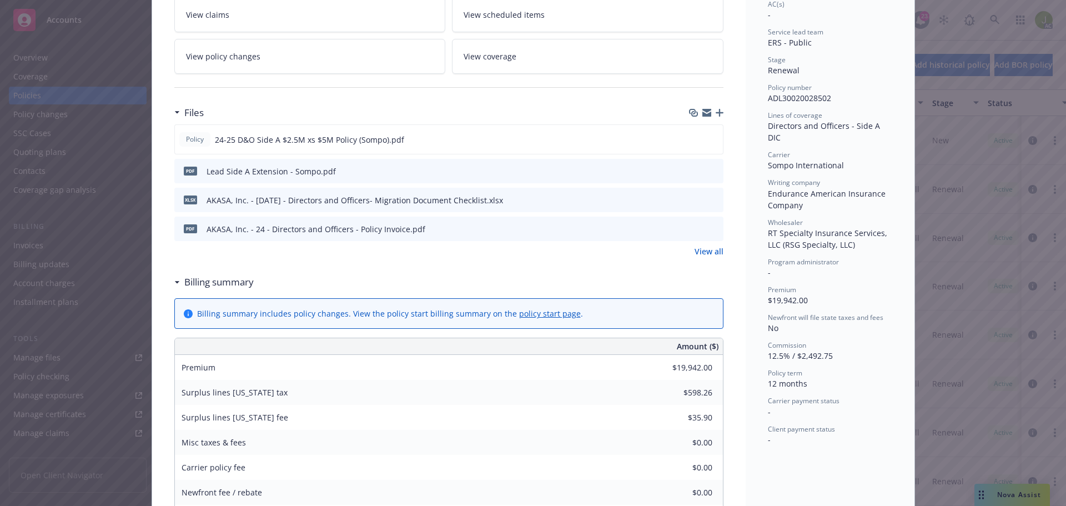
click at [713, 169] on icon "preview file" at bounding box center [713, 171] width 10 height 8
click at [708, 228] on icon "preview file" at bounding box center [713, 228] width 10 height 8
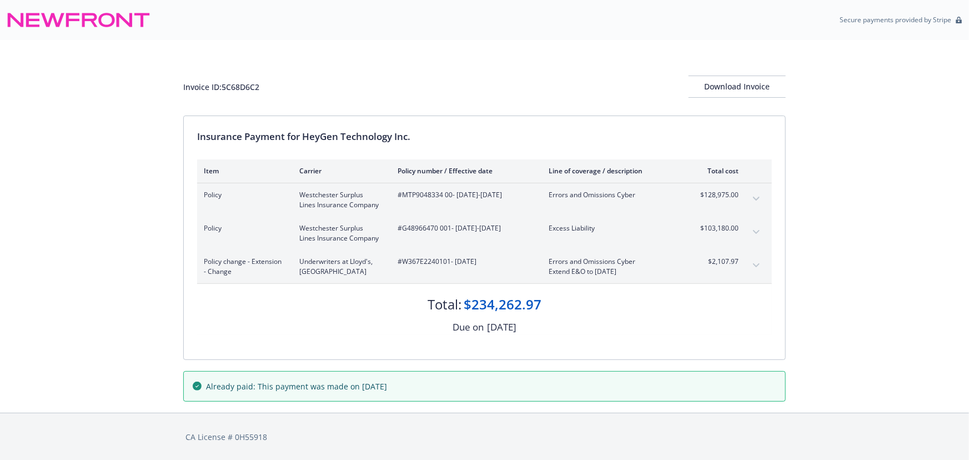
click at [749, 266] on button "expand content" at bounding box center [756, 265] width 18 height 18
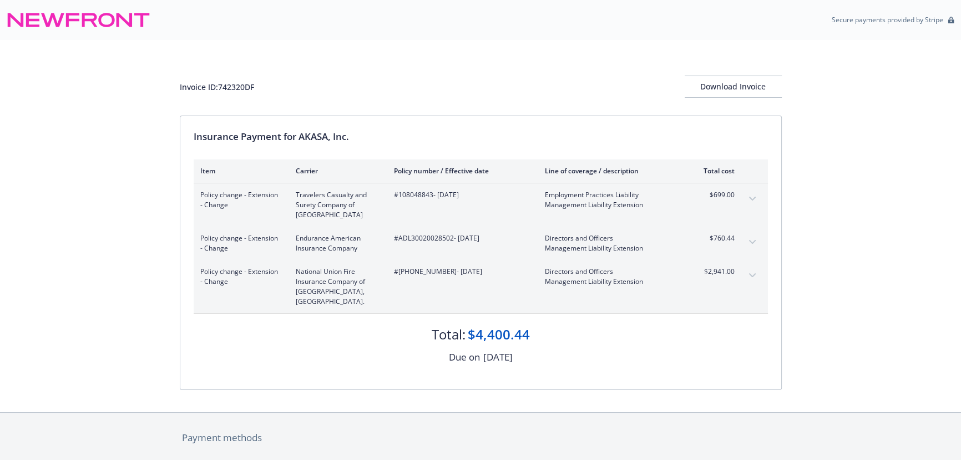
click at [749, 243] on icon "expand content" at bounding box center [752, 242] width 7 height 4
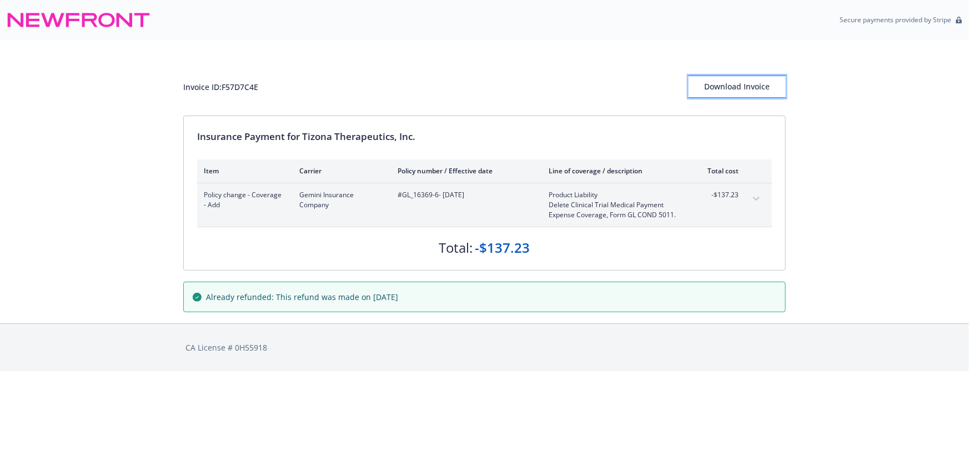
click at [753, 92] on div "Download Invoice" at bounding box center [736, 86] width 97 height 21
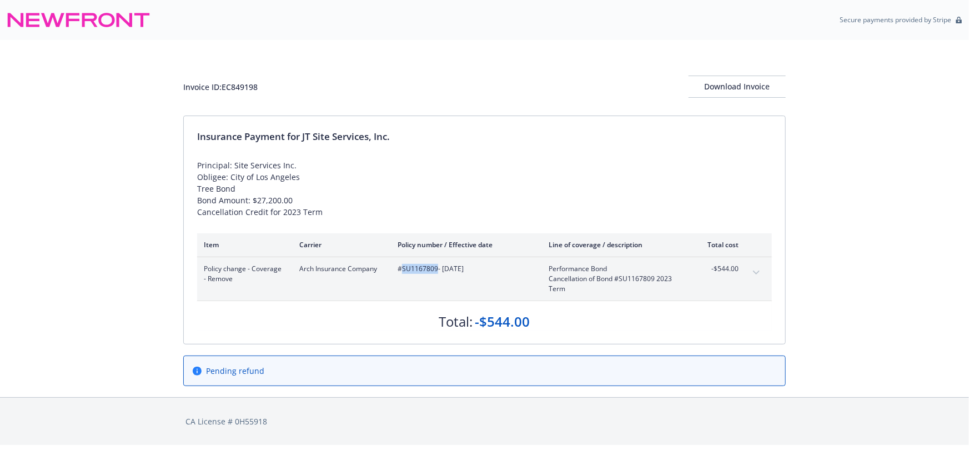
drag, startPoint x: 437, startPoint y: 270, endPoint x: 403, endPoint y: 268, distance: 33.9
click at [403, 268] on span "#SU1167809 - [DATE]" at bounding box center [463, 269] width 133 height 10
copy span "SU1167809"
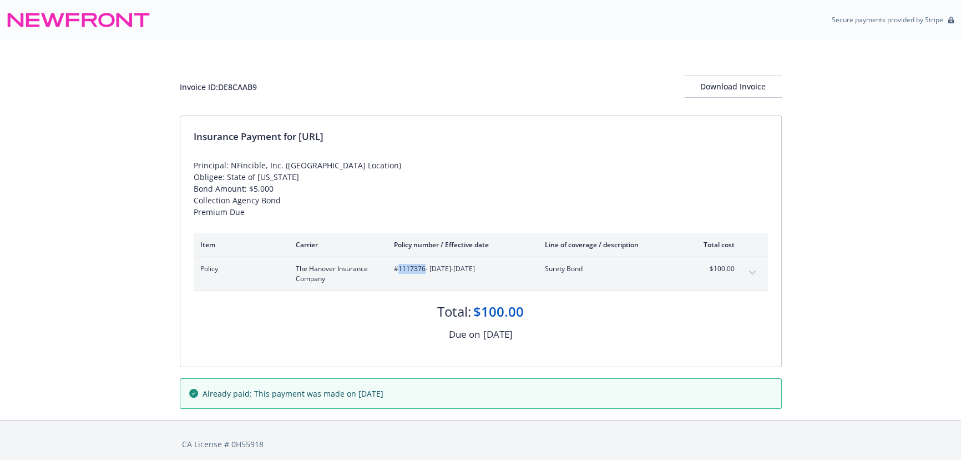
drag, startPoint x: 425, startPoint y: 269, endPoint x: 399, endPoint y: 269, distance: 26.1
click at [399, 269] on span "#1117376 - [DATE]-[DATE]" at bounding box center [460, 269] width 133 height 10
copy span "1117376"
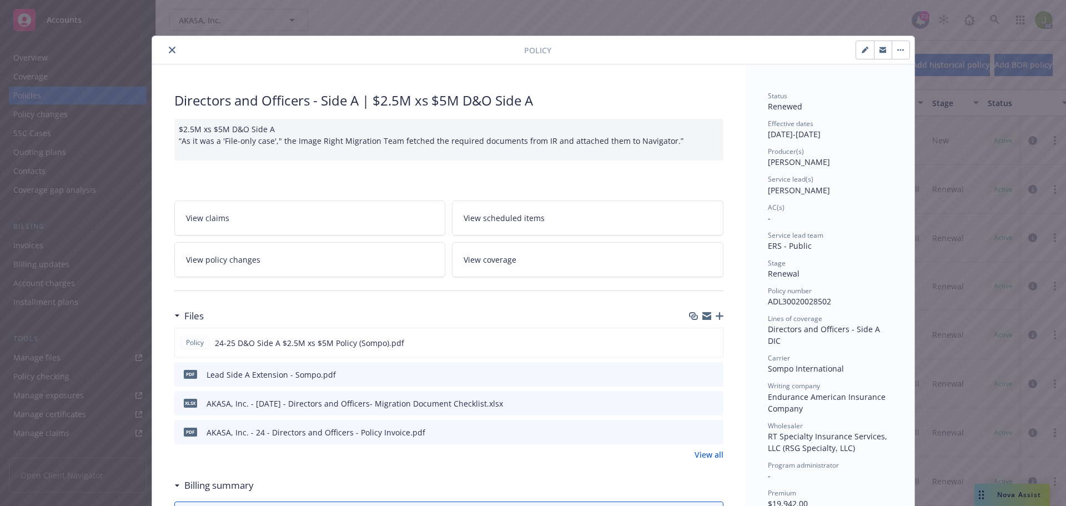
click at [169, 51] on icon "close" at bounding box center [172, 50] width 7 height 7
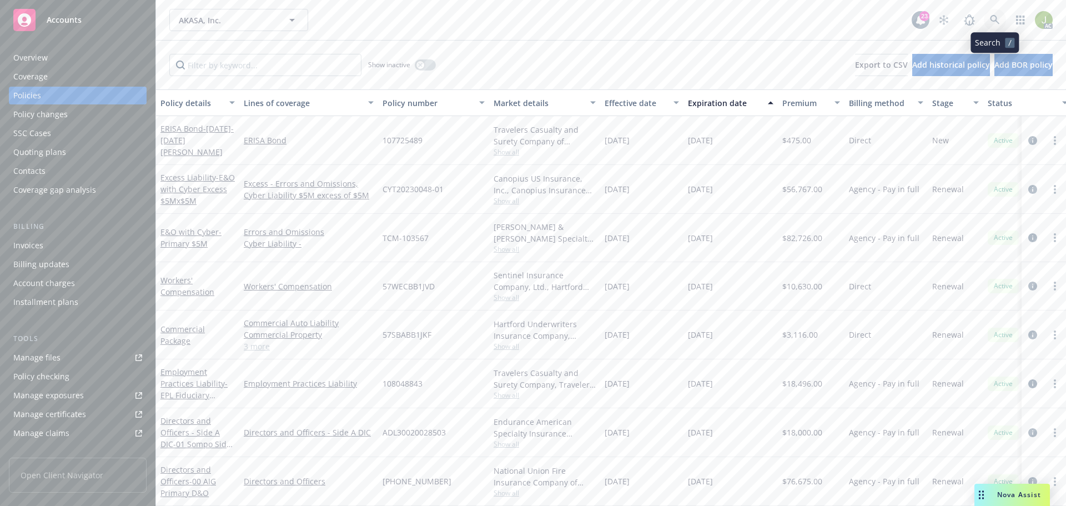
click at [999, 24] on icon at bounding box center [995, 20] width 10 height 10
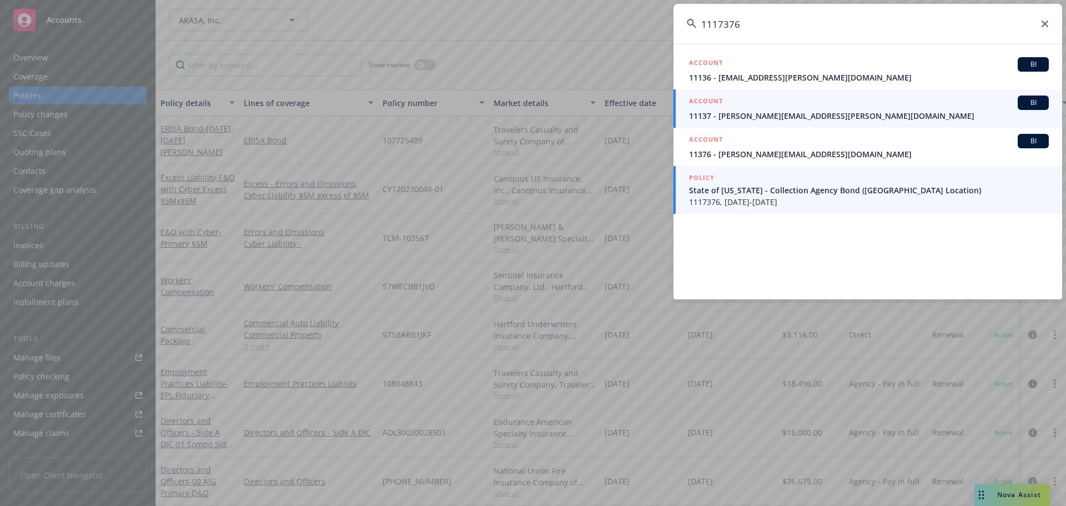
type input "1117376"
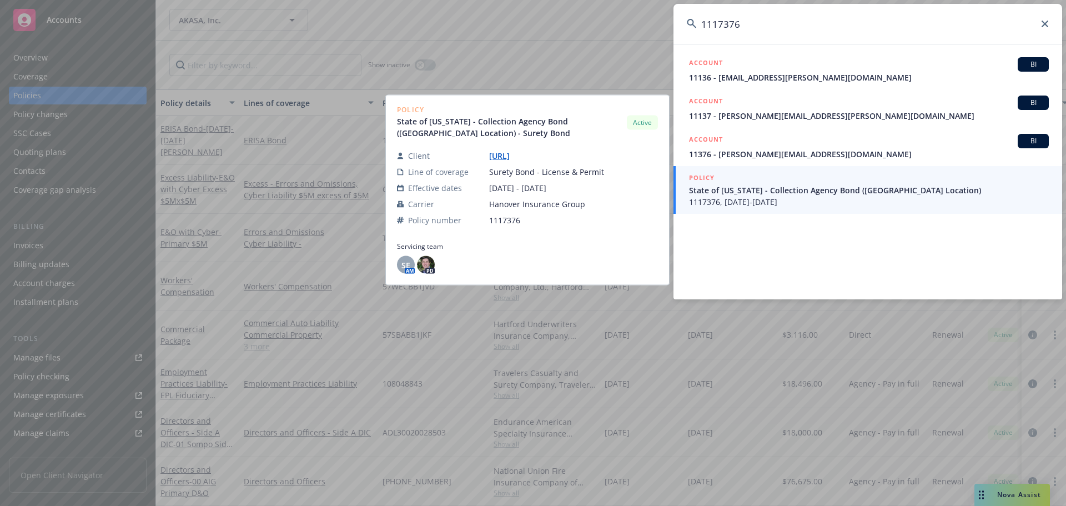
click at [784, 190] on span "State of New Jersey - Collection Agency Bond (India Location)" at bounding box center [869, 190] width 360 height 12
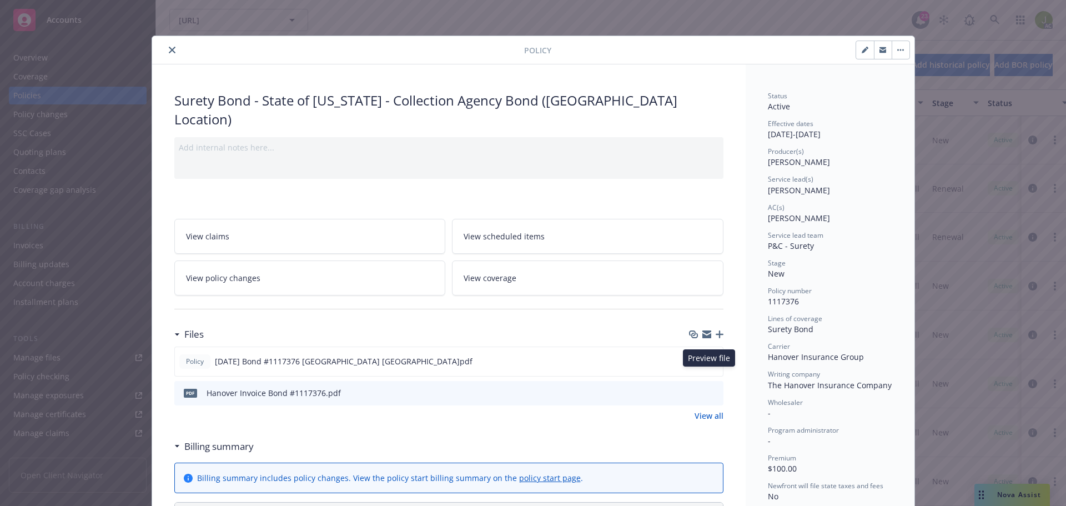
click at [708, 388] on icon "preview file" at bounding box center [713, 392] width 10 height 8
click at [171, 48] on button "close" at bounding box center [171, 49] width 13 height 13
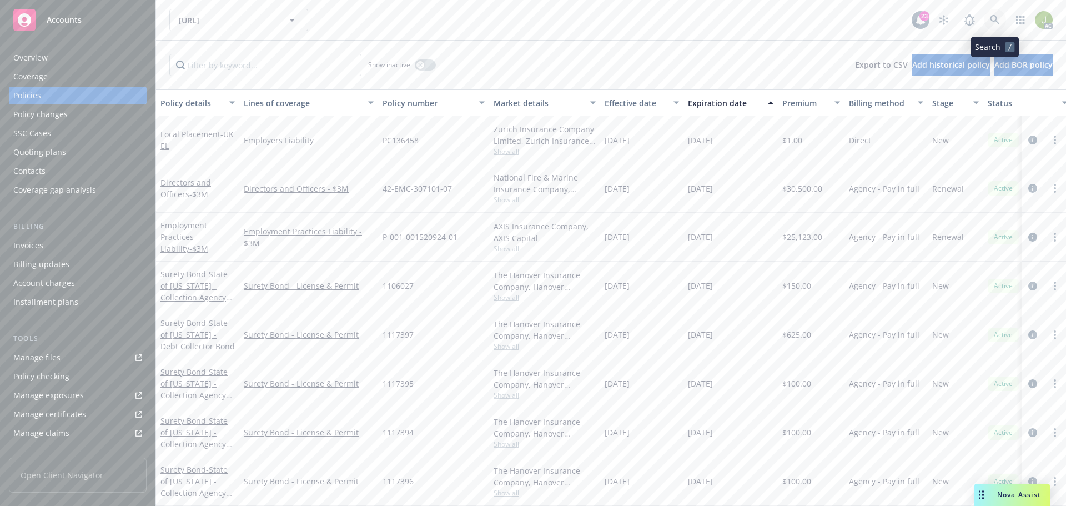
click at [995, 18] on icon at bounding box center [995, 20] width 10 height 10
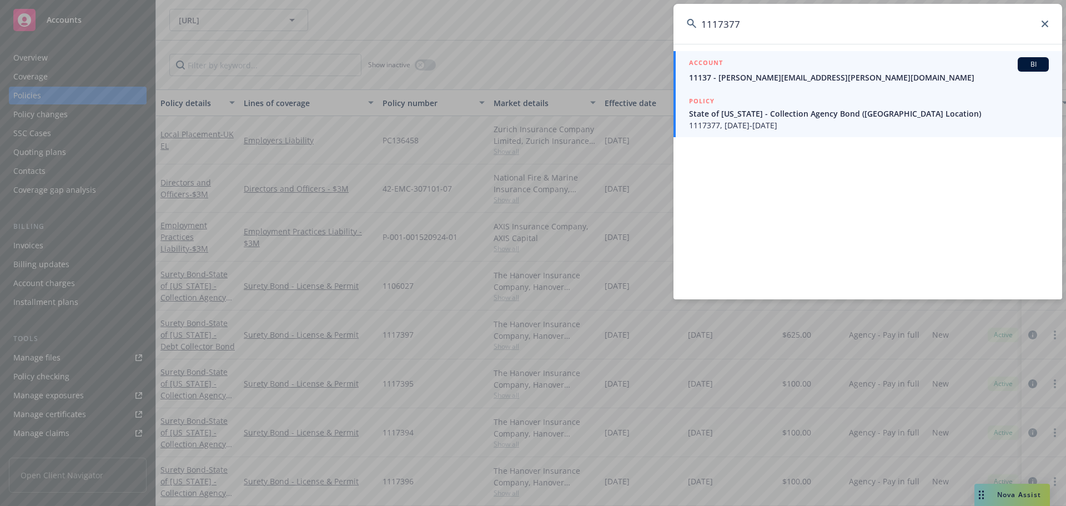
type input "1117377"
click at [810, 110] on span "State of Minnesota - Collection Agency Bond (India Location)" at bounding box center [869, 114] width 360 height 12
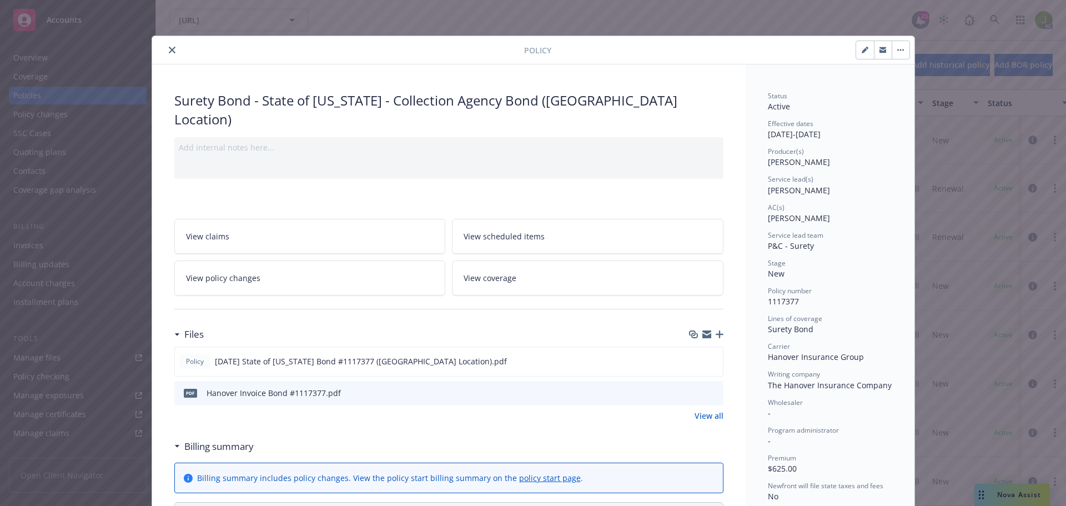
click at [711, 388] on icon "preview file" at bounding box center [713, 392] width 10 height 8
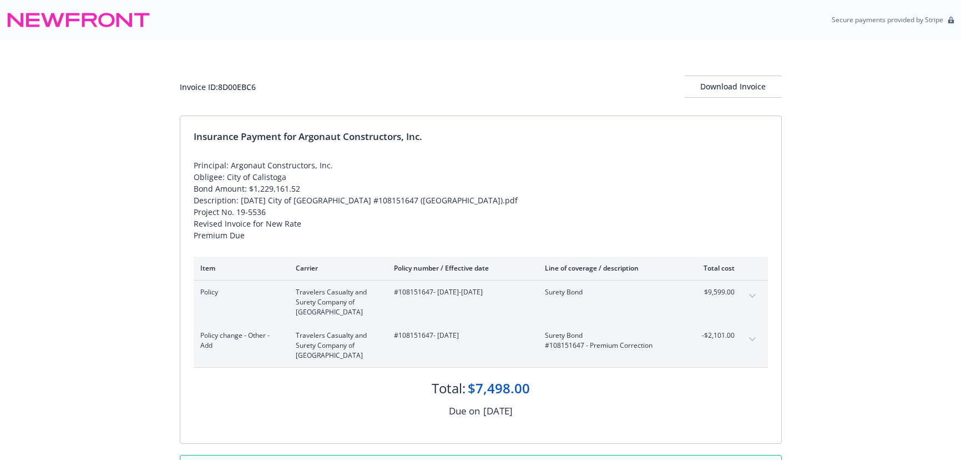
scroll to position [50, 0]
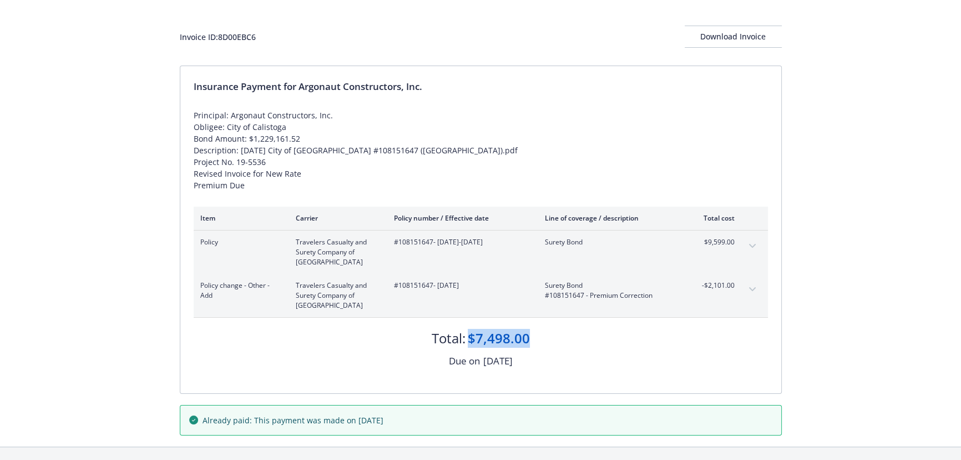
drag, startPoint x: 535, startPoint y: 336, endPoint x: 470, endPoint y: 339, distance: 65.6
click at [470, 339] on div "Total: $7,498.00" at bounding box center [481, 332] width 574 height 30
copy div "$7,498.00"
